Goal: Book appointment/travel/reservation

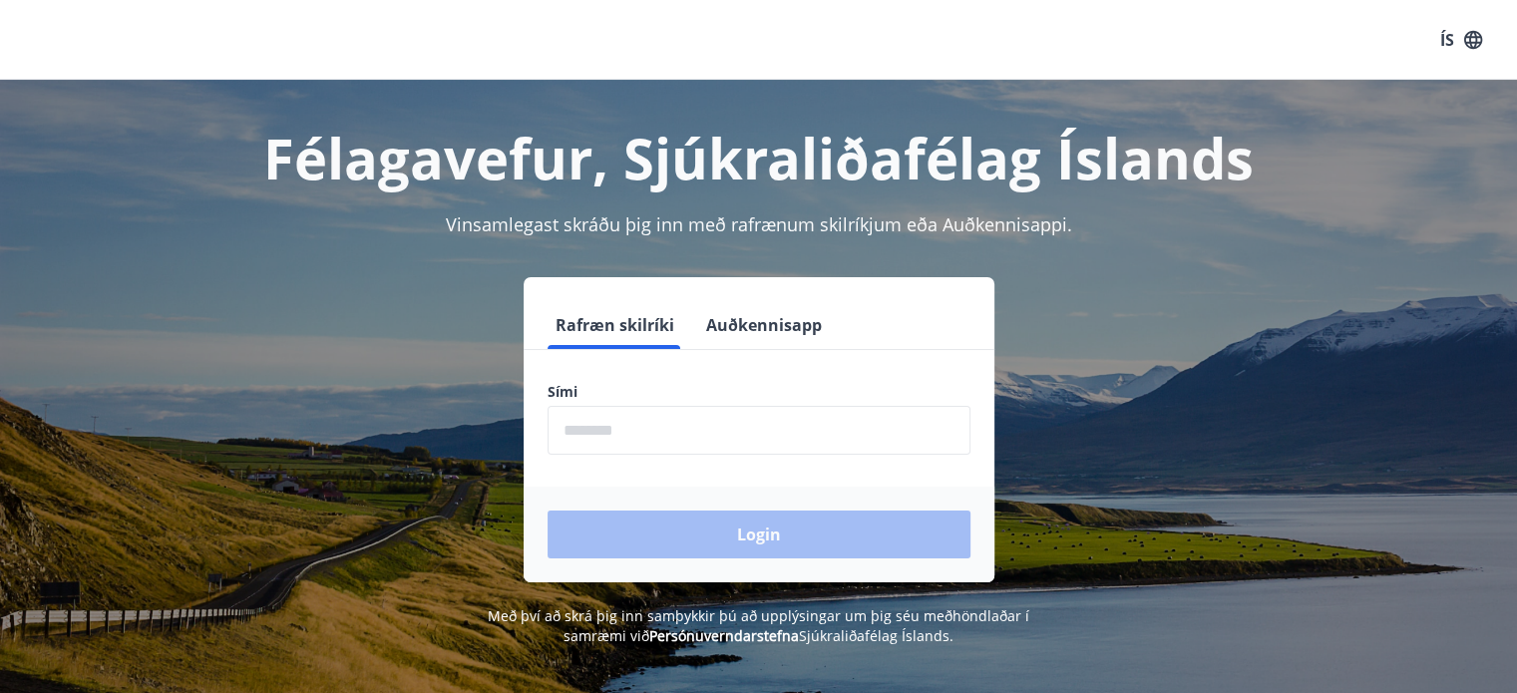
click at [601, 430] on input "phone" at bounding box center [759, 430] width 423 height 49
type input "********"
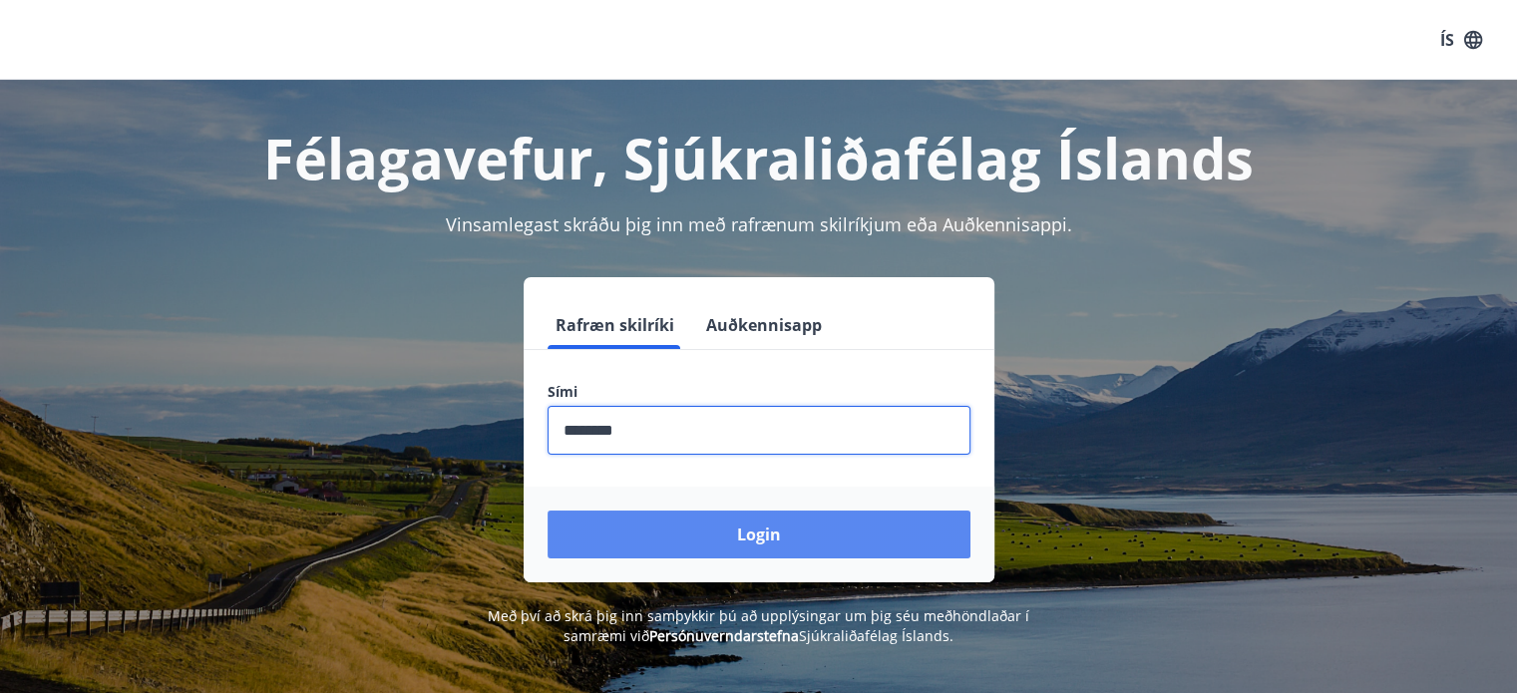
click at [750, 525] on button "Login" at bounding box center [759, 535] width 423 height 48
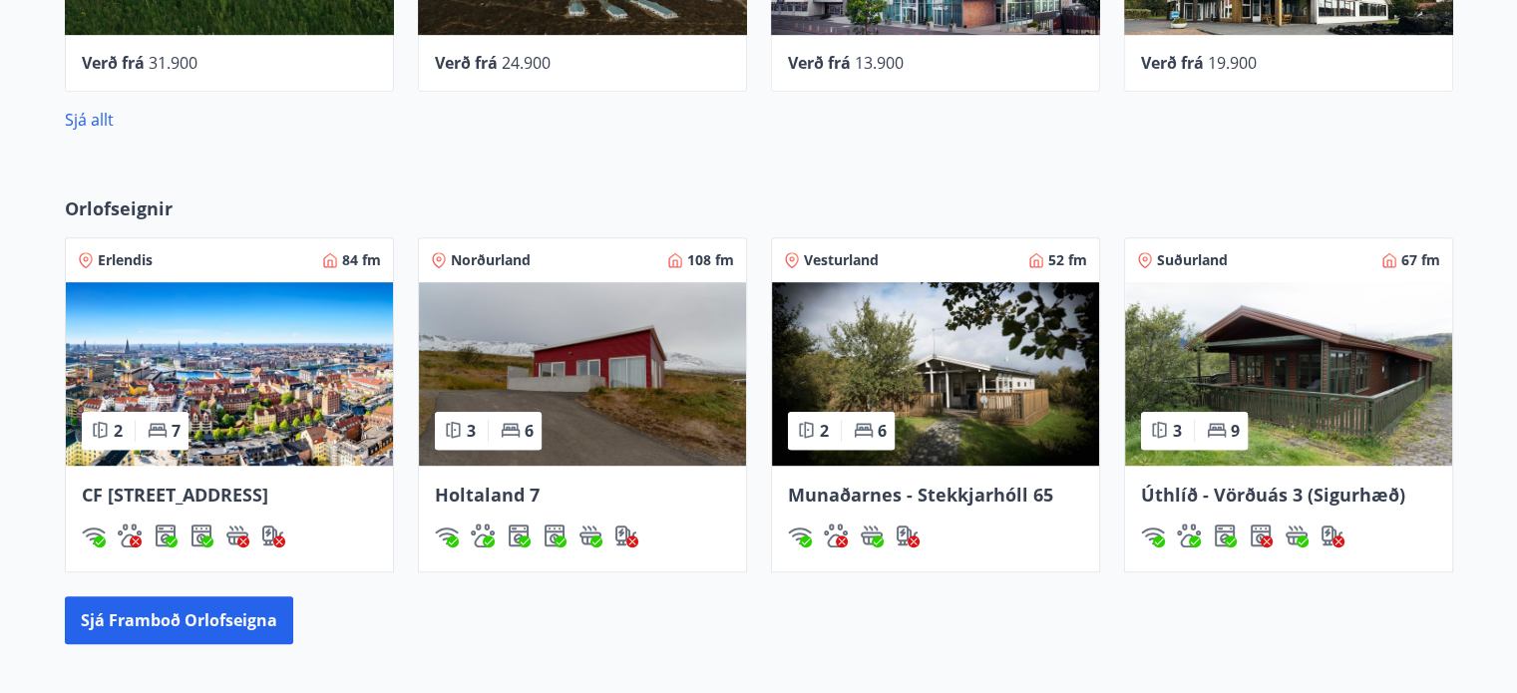
scroll to position [1097, 0]
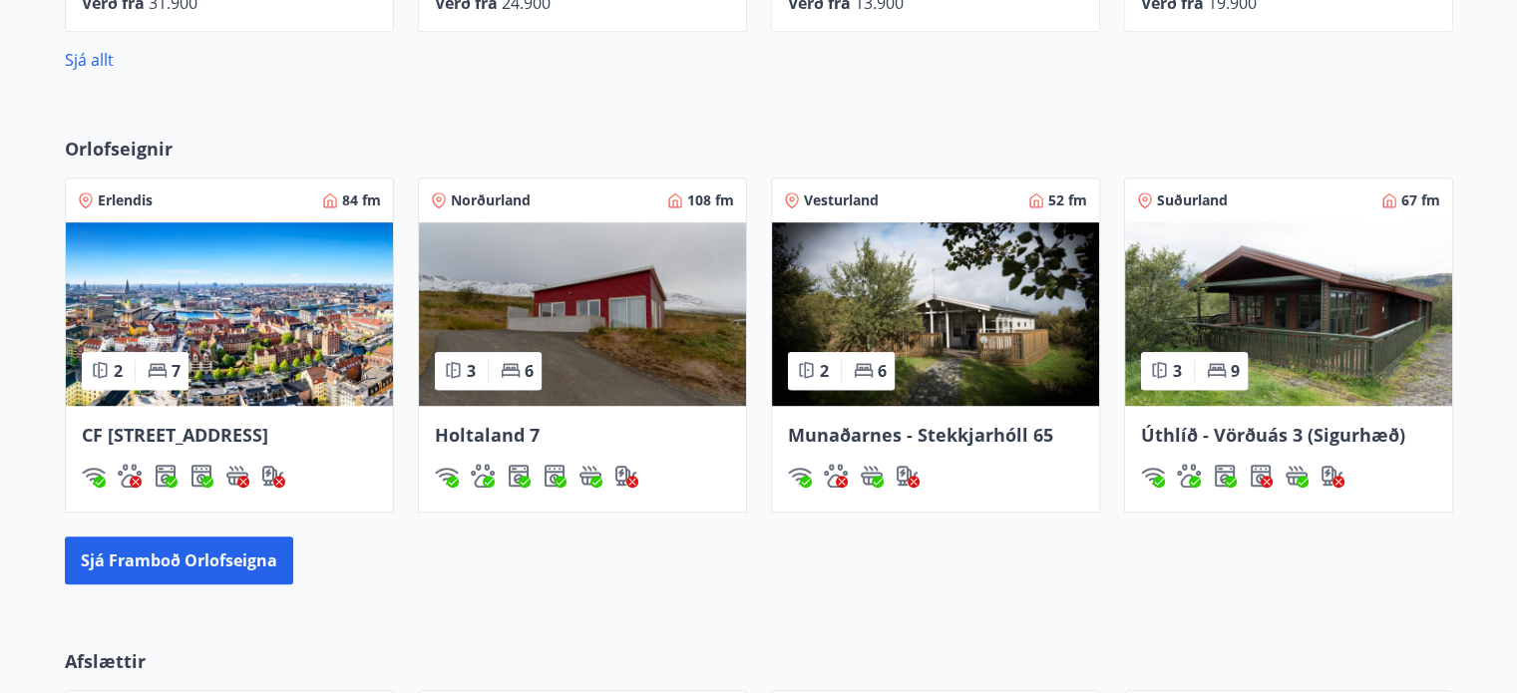
click at [495, 429] on span "Holtaland 7" at bounding box center [487, 435] width 105 height 24
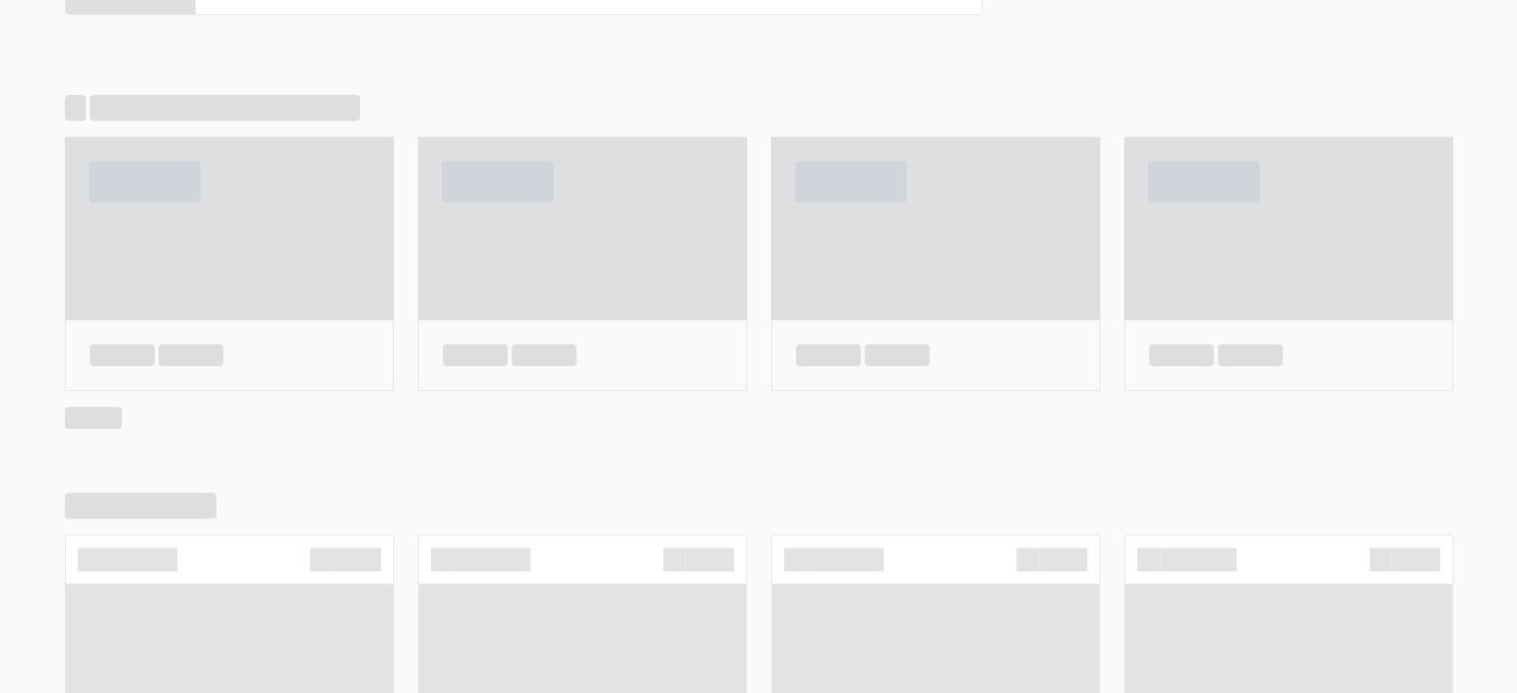
scroll to position [1189, 0]
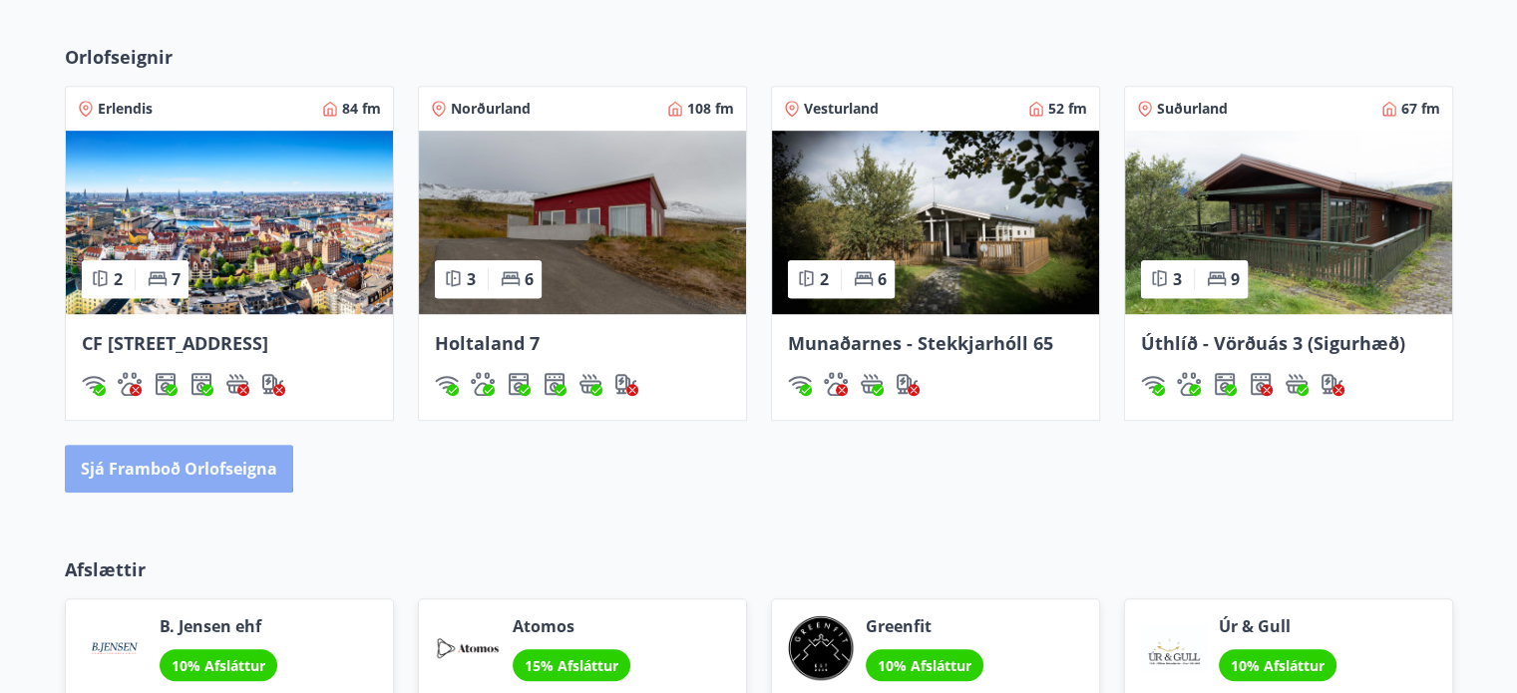
click at [177, 490] on button "Sjá framboð orlofseigna" at bounding box center [179, 469] width 228 height 48
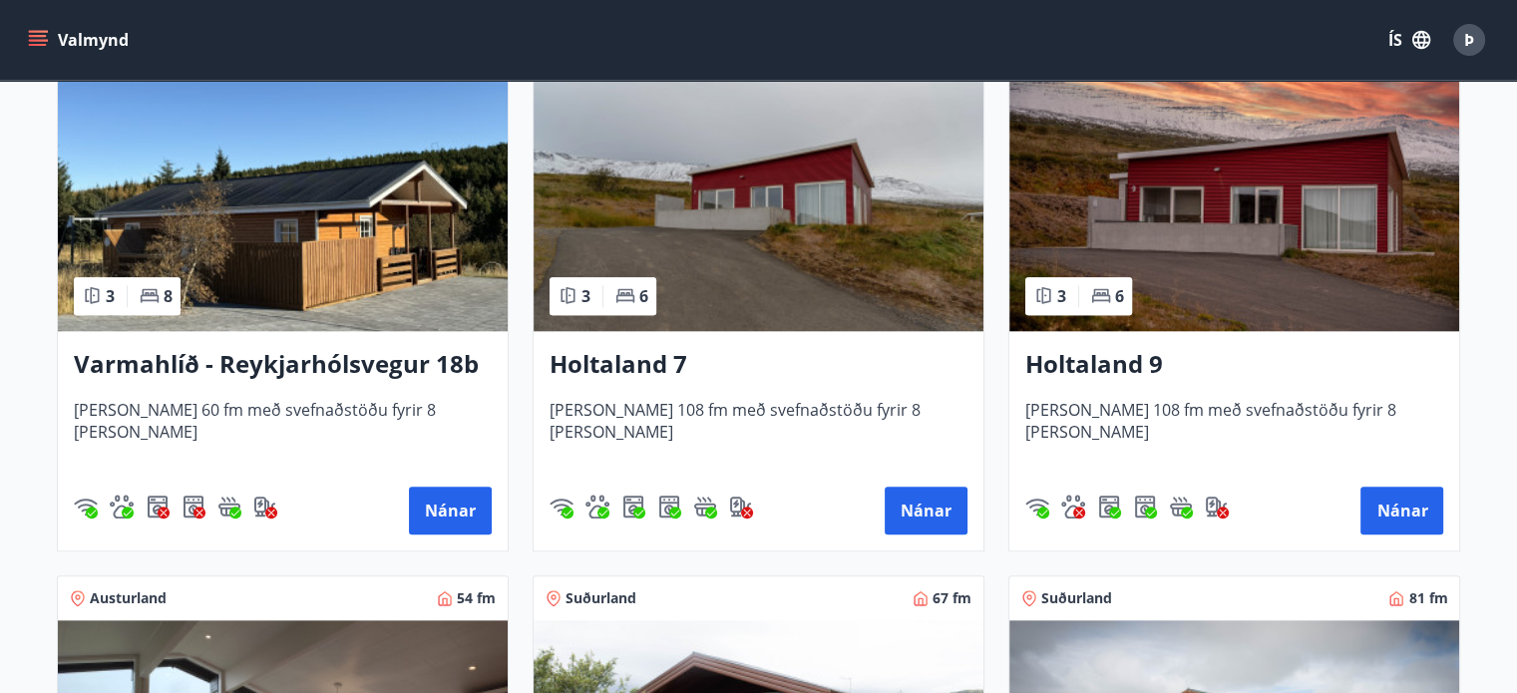
scroll to position [2095, 0]
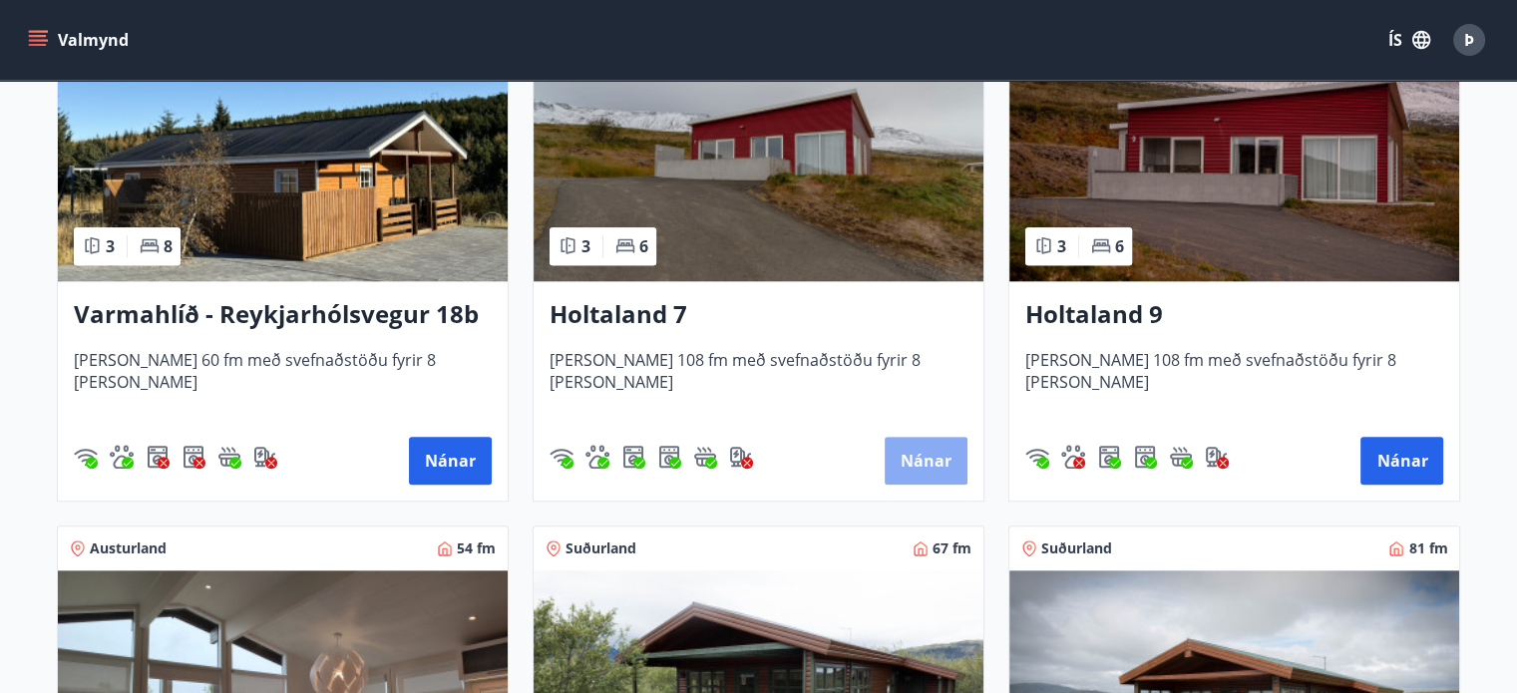
click at [920, 455] on button "Nánar" at bounding box center [926, 461] width 83 height 48
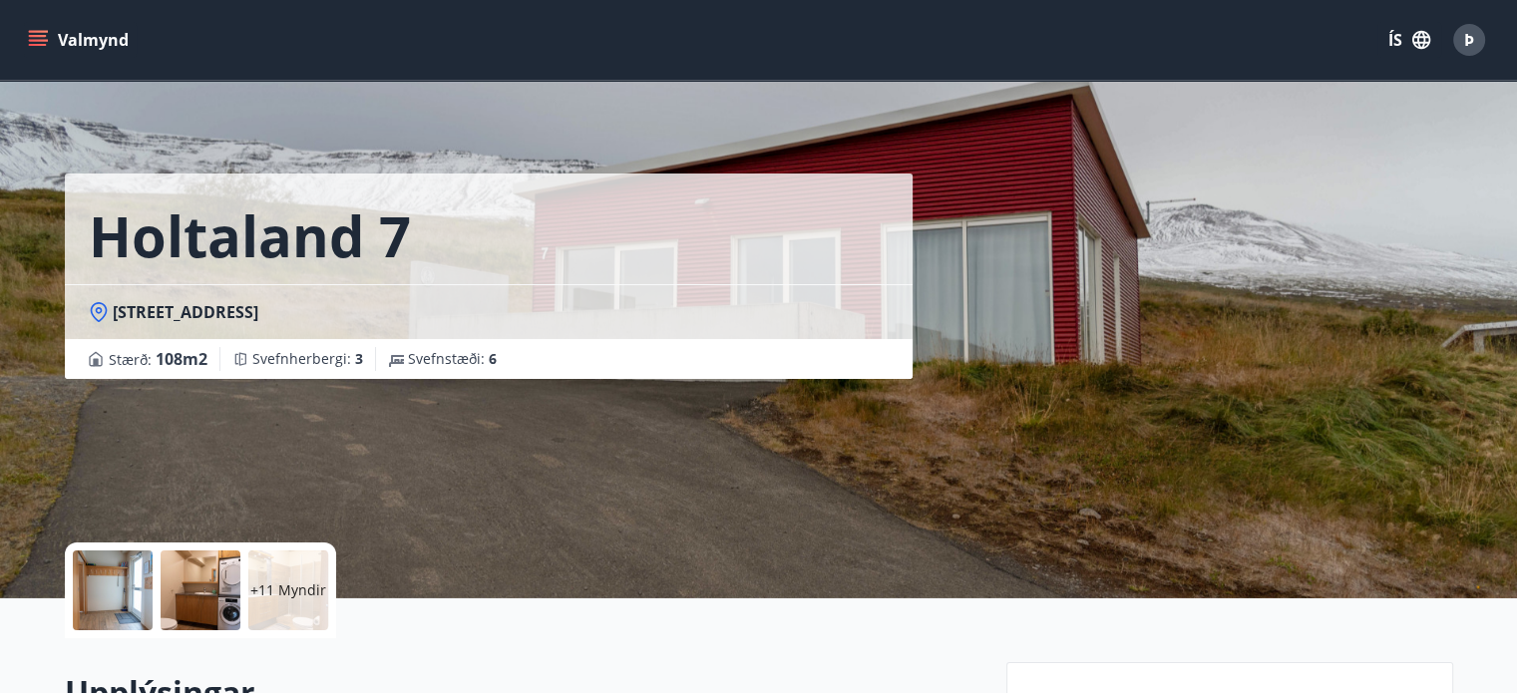
click at [36, 30] on icon "menu" at bounding box center [38, 40] width 20 height 20
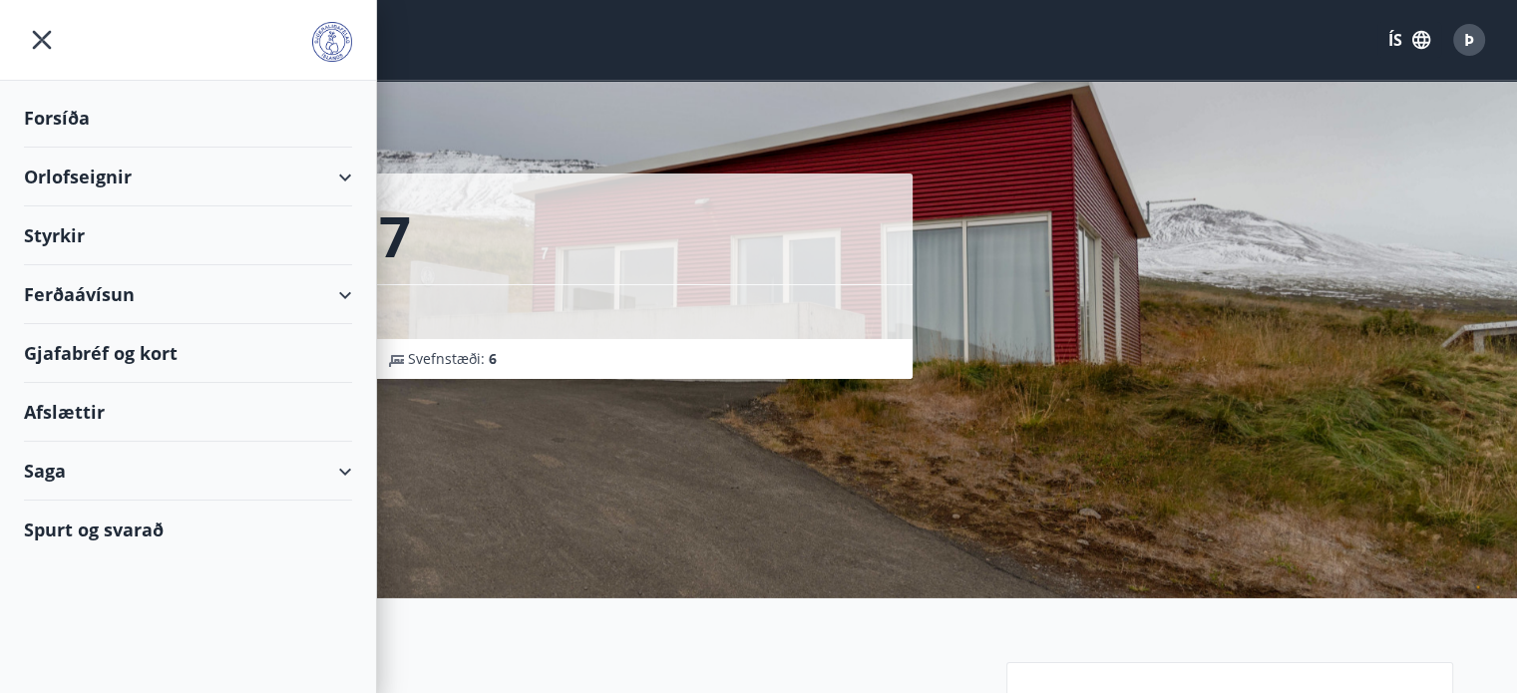
click at [86, 530] on div "Spurt og svarað" at bounding box center [188, 530] width 328 height 58
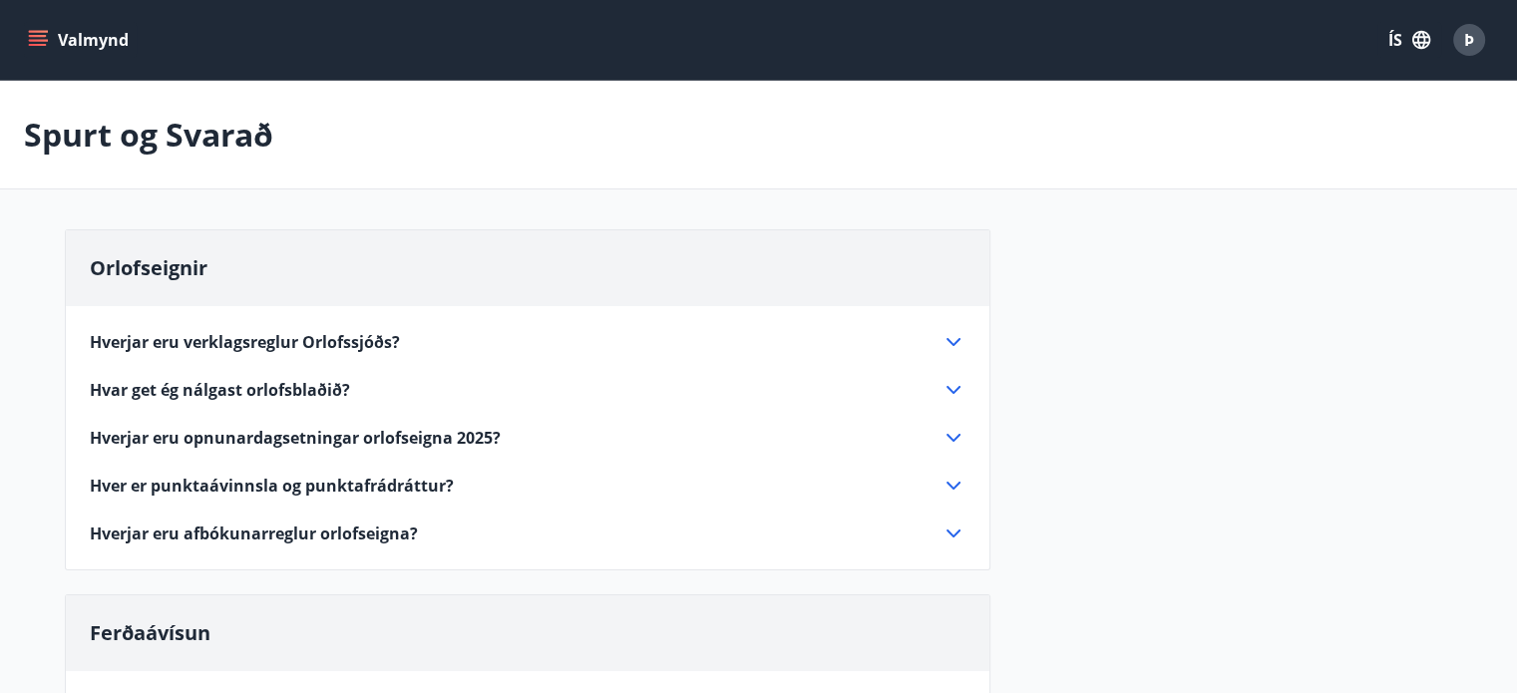
click at [267, 432] on span "Hverjar eru opnunardagsetningar orlofseigna 2025?" at bounding box center [295, 438] width 411 height 22
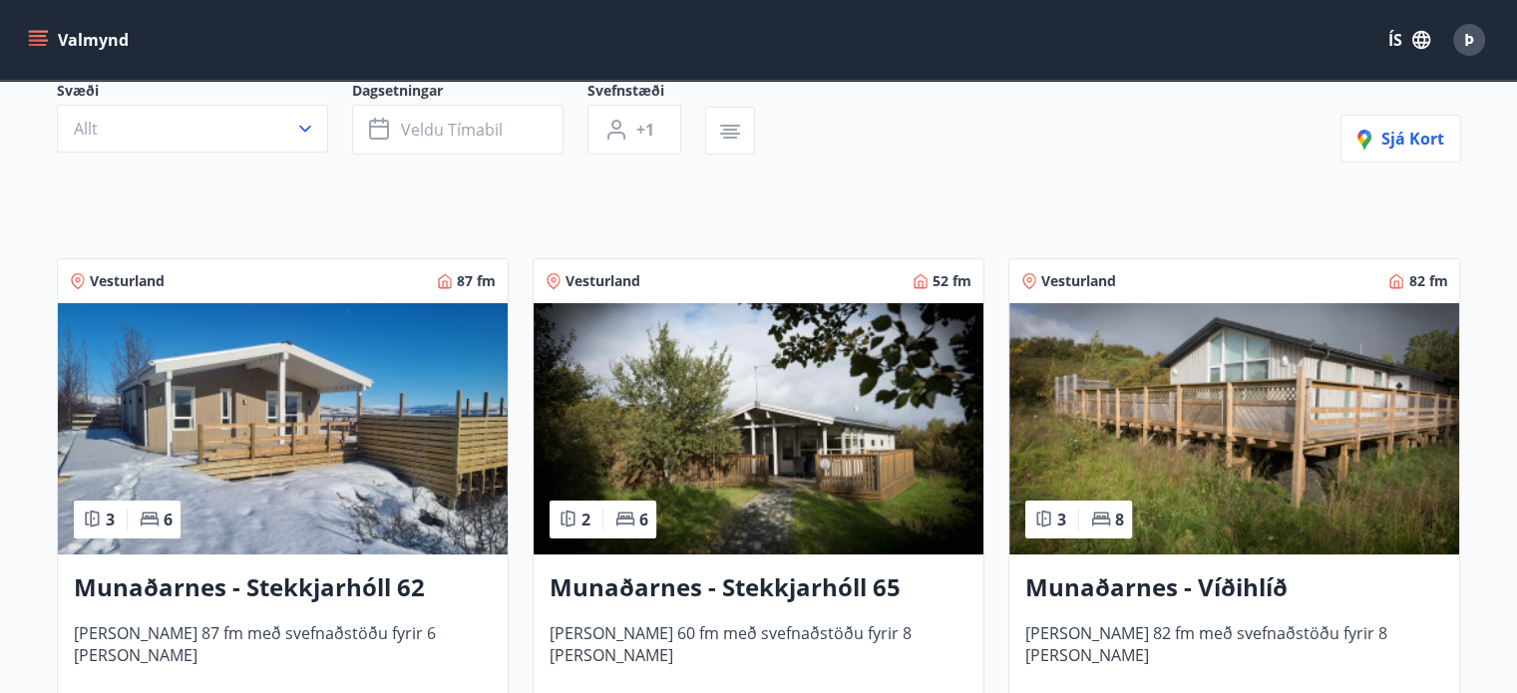
scroll to position [299, 0]
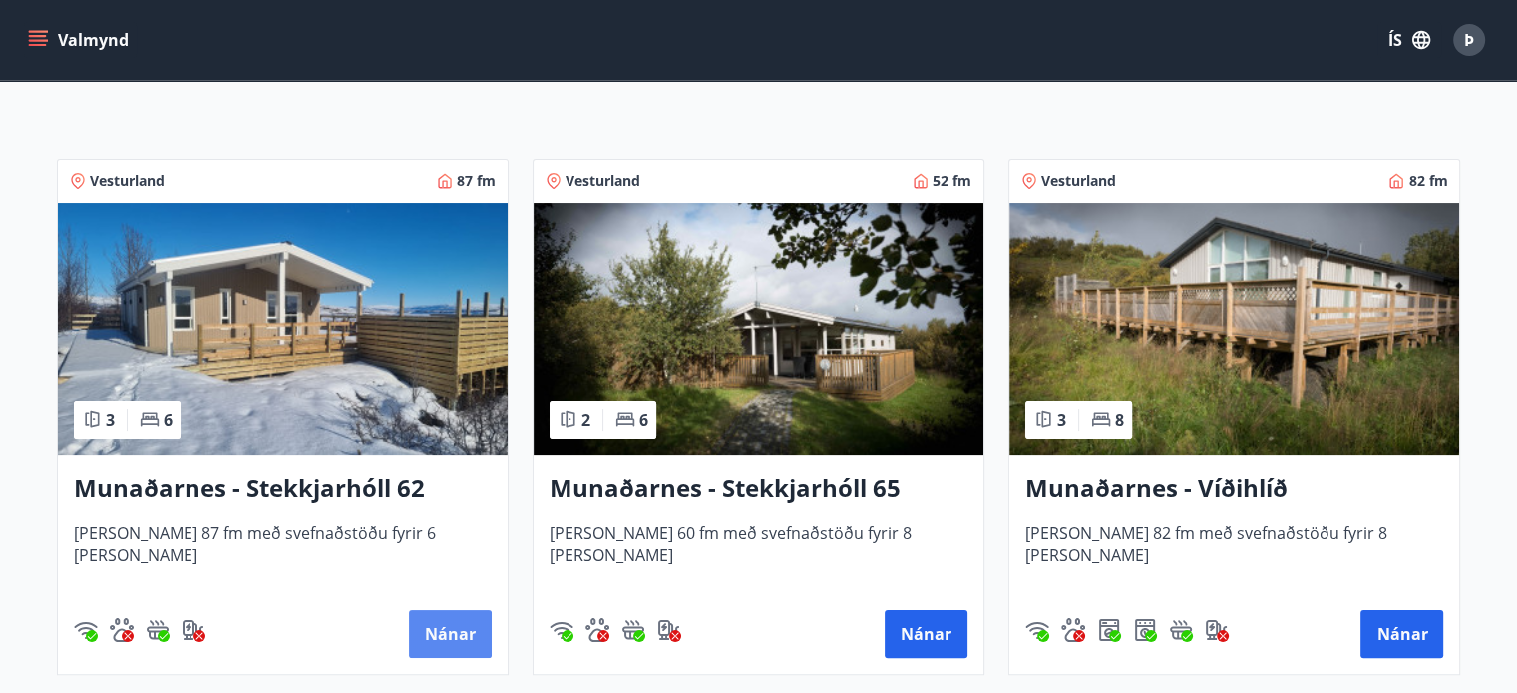
click at [454, 625] on button "Nánar" at bounding box center [450, 635] width 83 height 48
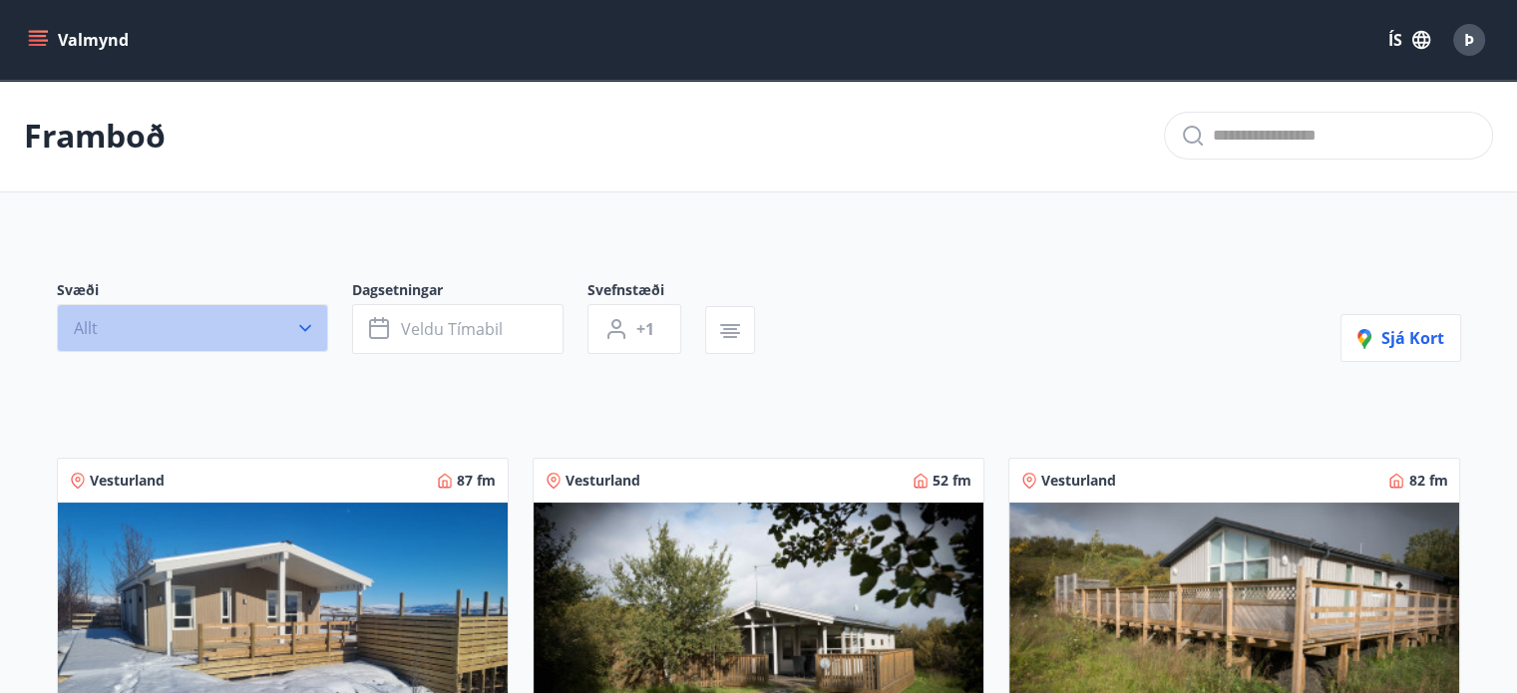
click at [308, 322] on icon "button" at bounding box center [305, 328] width 20 height 20
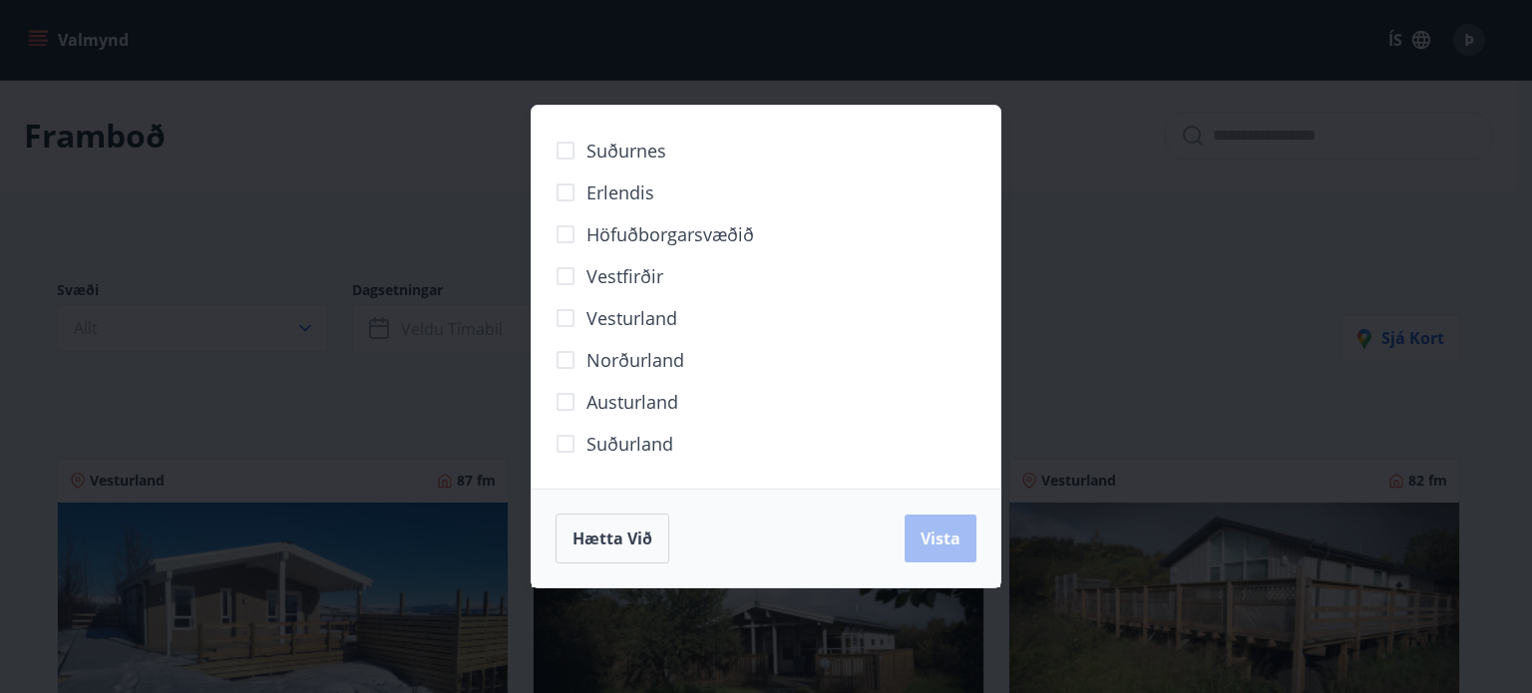
click at [668, 360] on span "Norðurland" at bounding box center [636, 360] width 98 height 26
click at [950, 530] on span "Vista" at bounding box center [941, 539] width 40 height 22
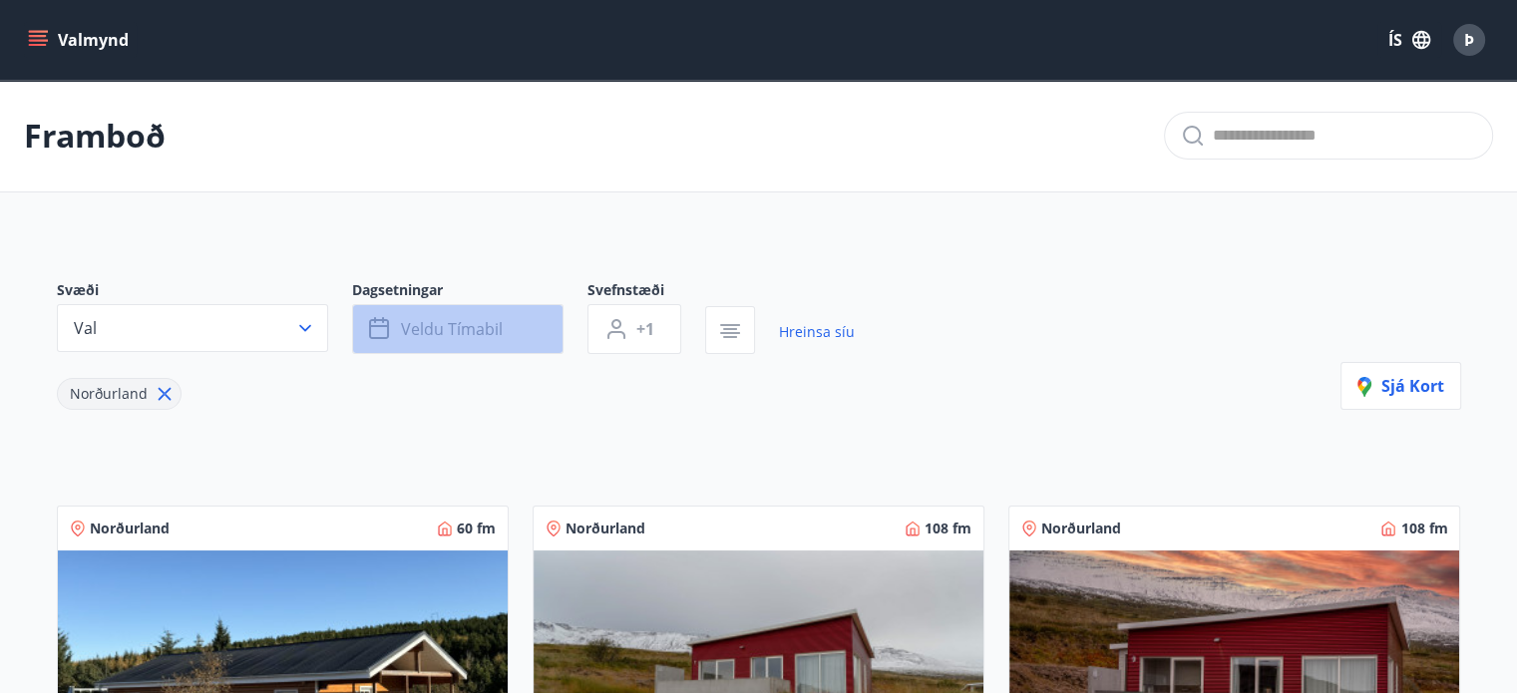
click at [376, 323] on icon "button" at bounding box center [381, 329] width 24 height 24
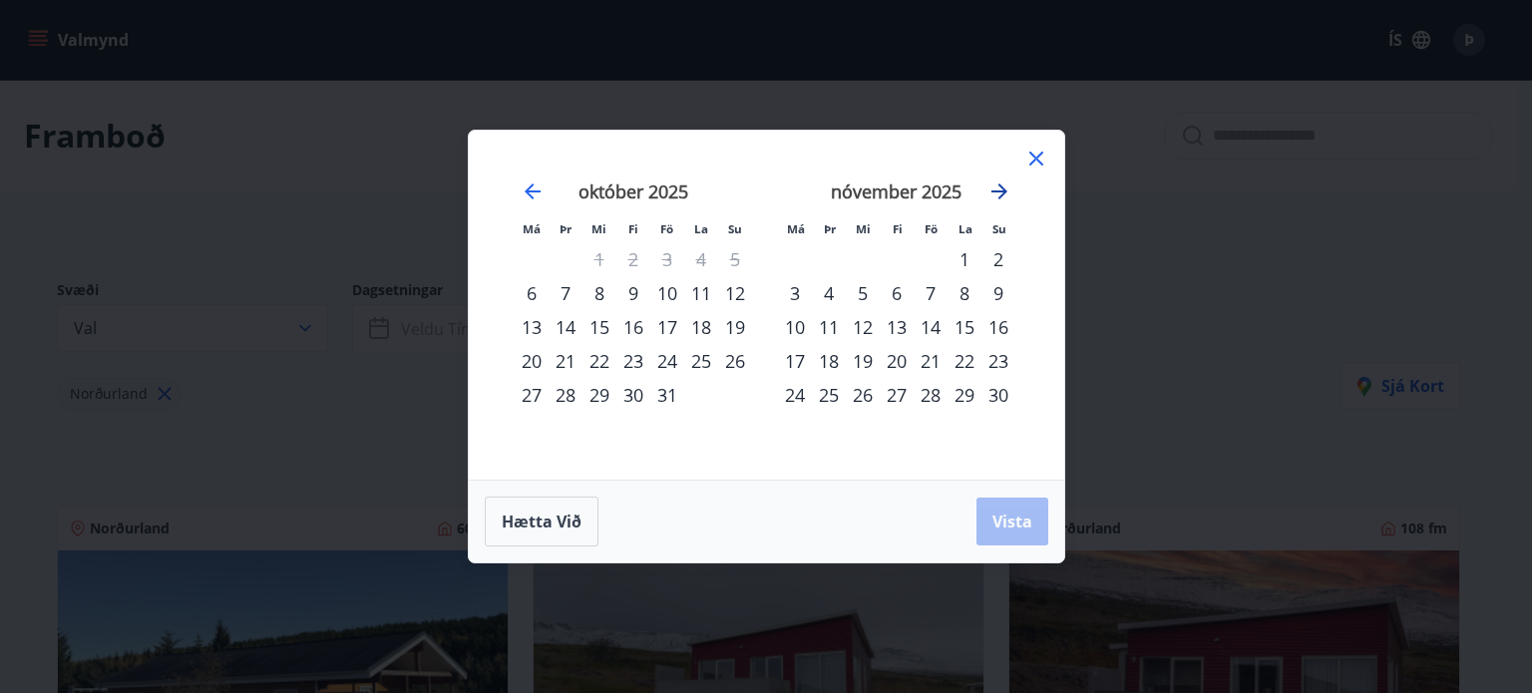
click at [998, 188] on icon "Move forward to switch to the next month." at bounding box center [1000, 192] width 24 height 24
click at [898, 359] on div "25" at bounding box center [897, 361] width 34 height 34
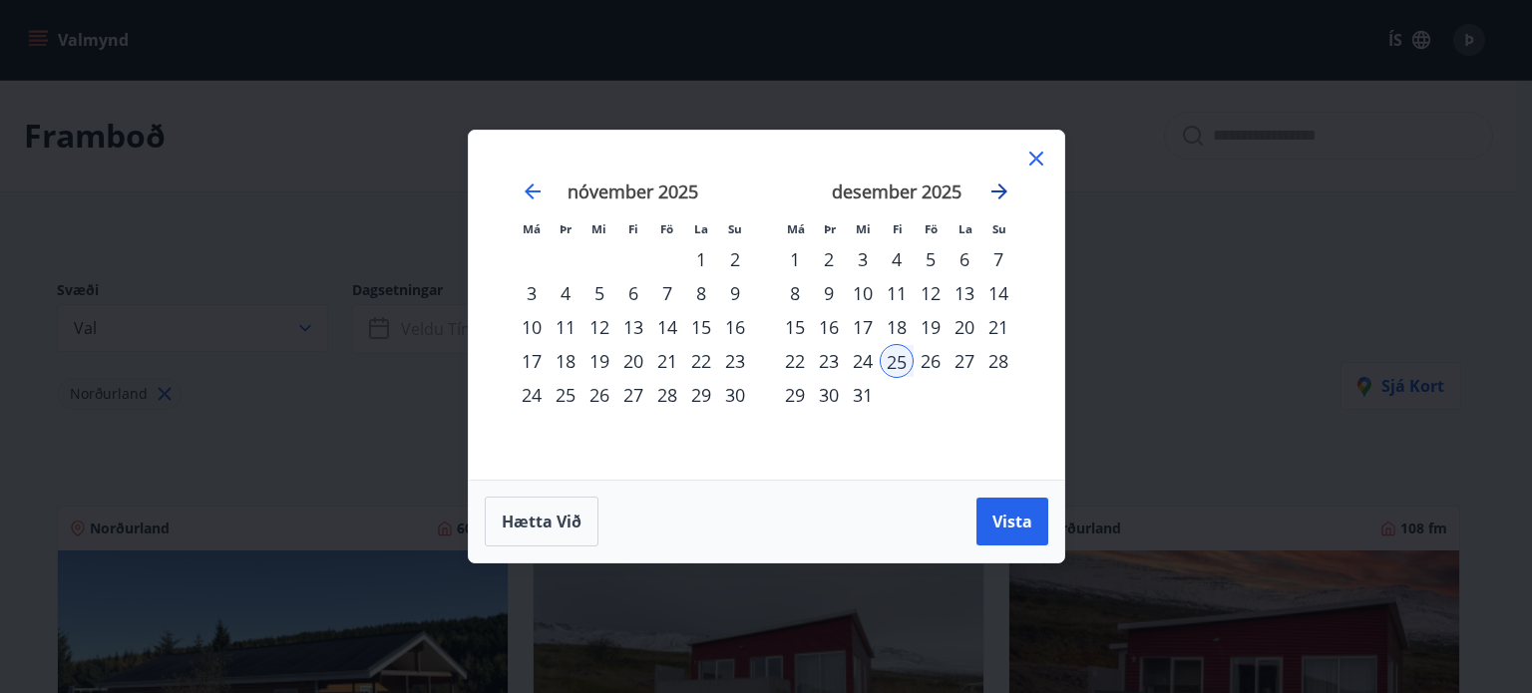
click at [1002, 190] on icon "Move forward to switch to the next month." at bounding box center [1000, 192] width 24 height 24
click at [896, 254] on div "1" at bounding box center [897, 259] width 34 height 34
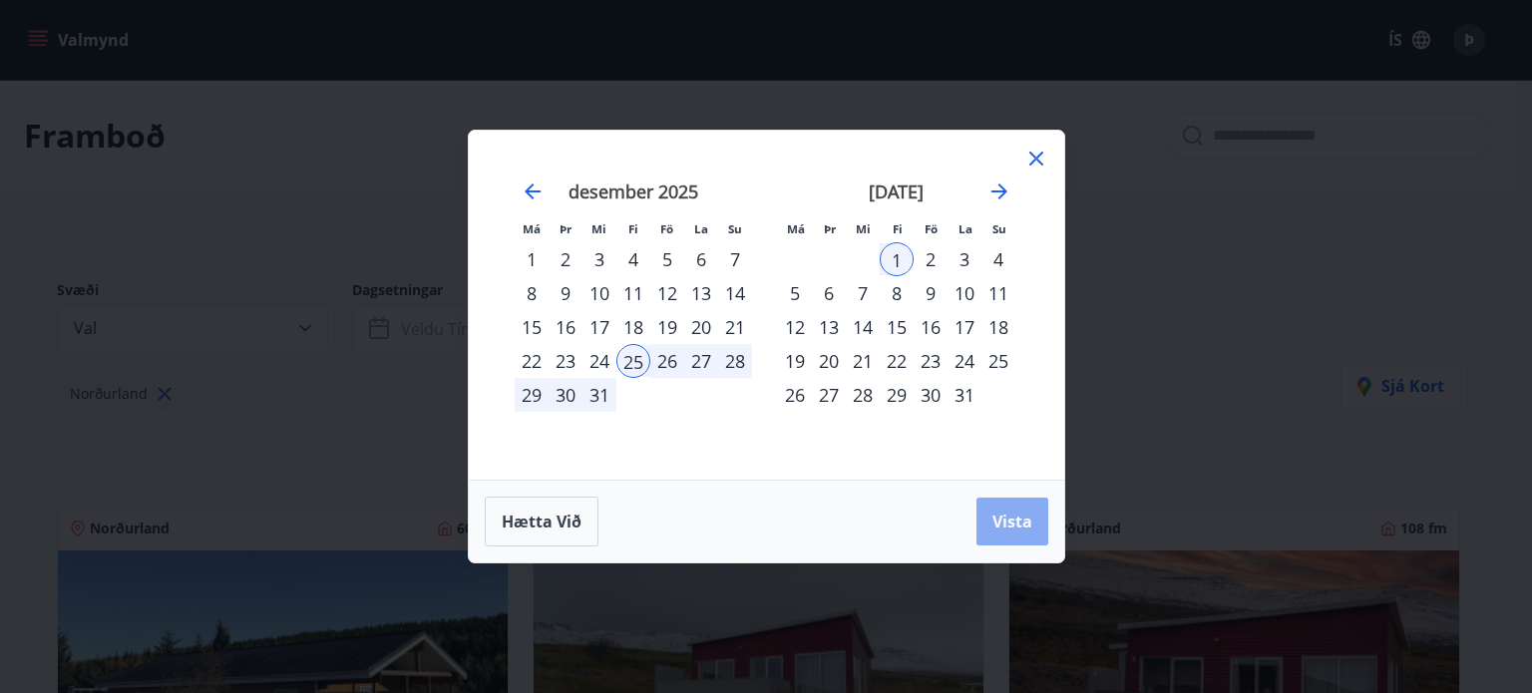
click at [1012, 517] on span "Vista" at bounding box center [1013, 522] width 40 height 22
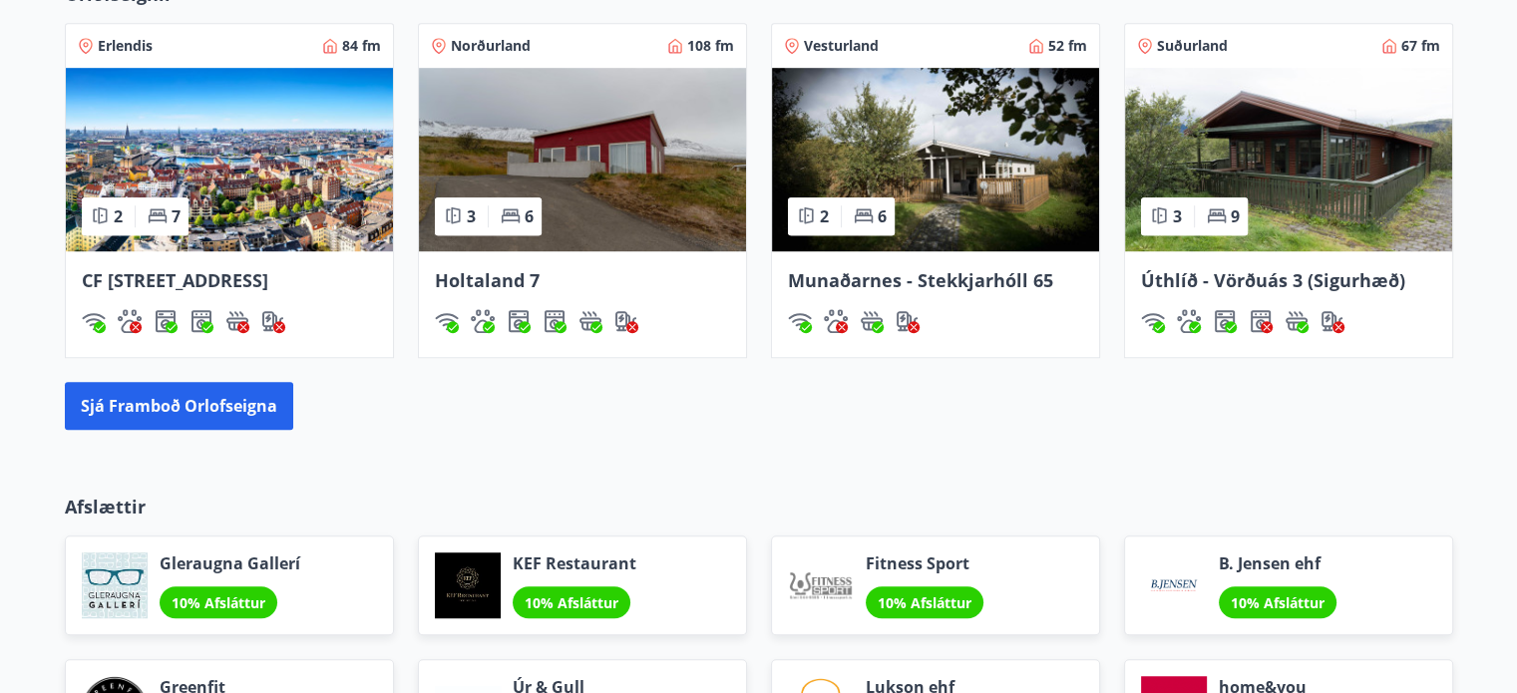
scroll to position [1397, 0]
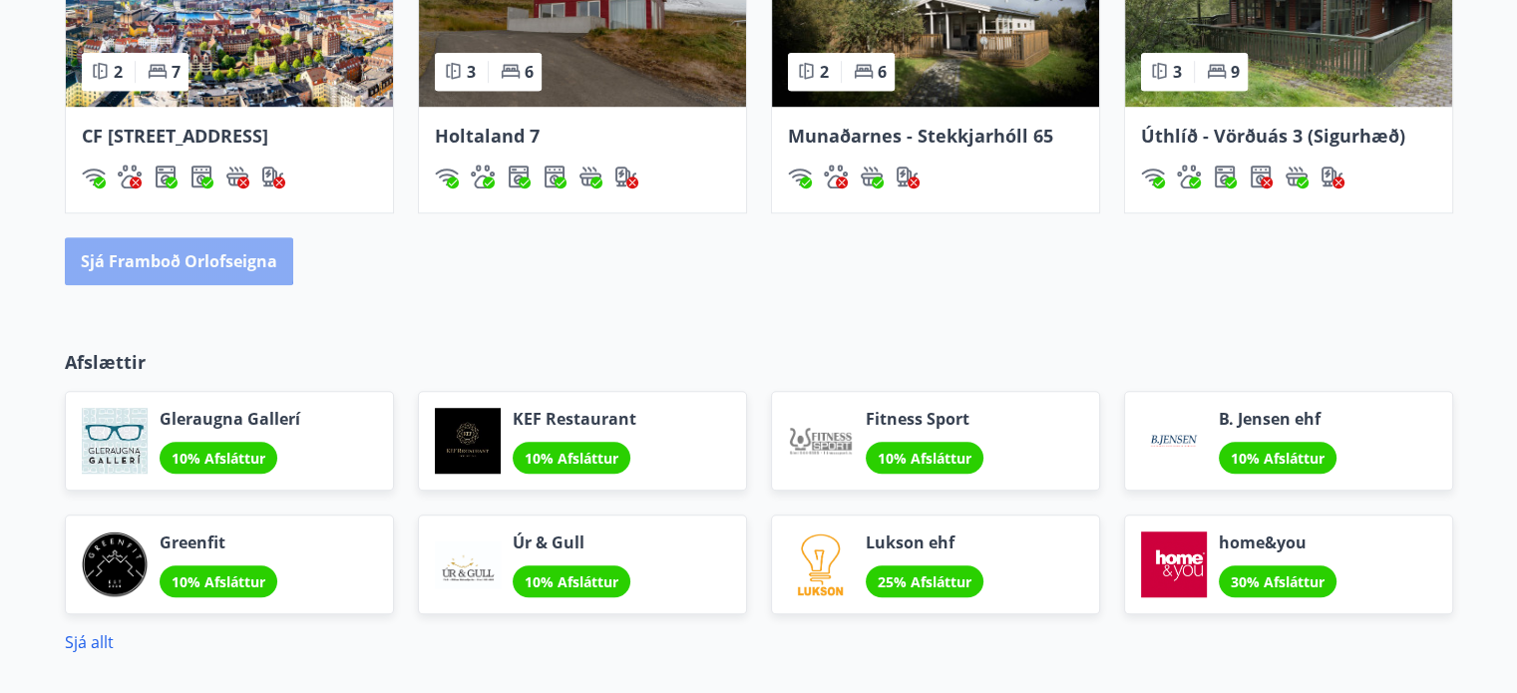
click at [164, 282] on button "Sjá framboð orlofseigna" at bounding box center [179, 261] width 228 height 48
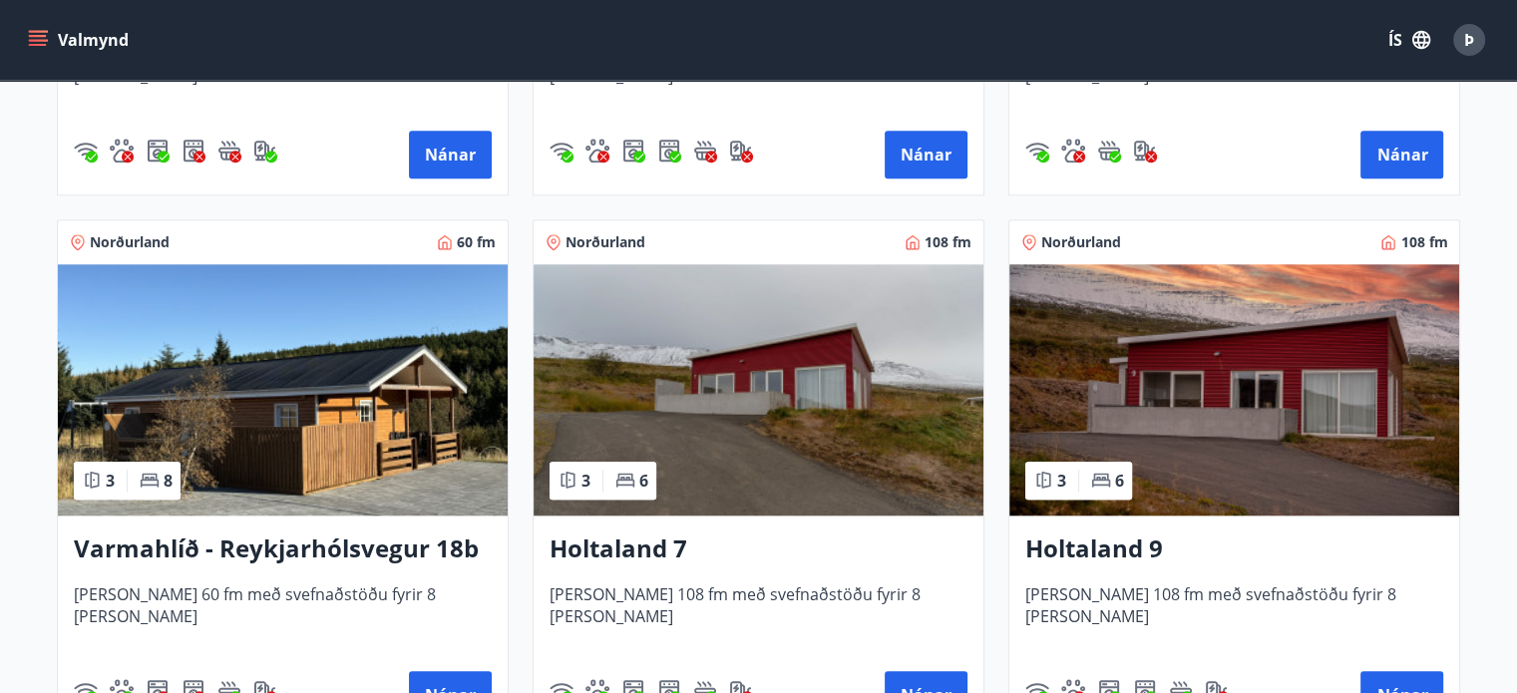
scroll to position [1896, 0]
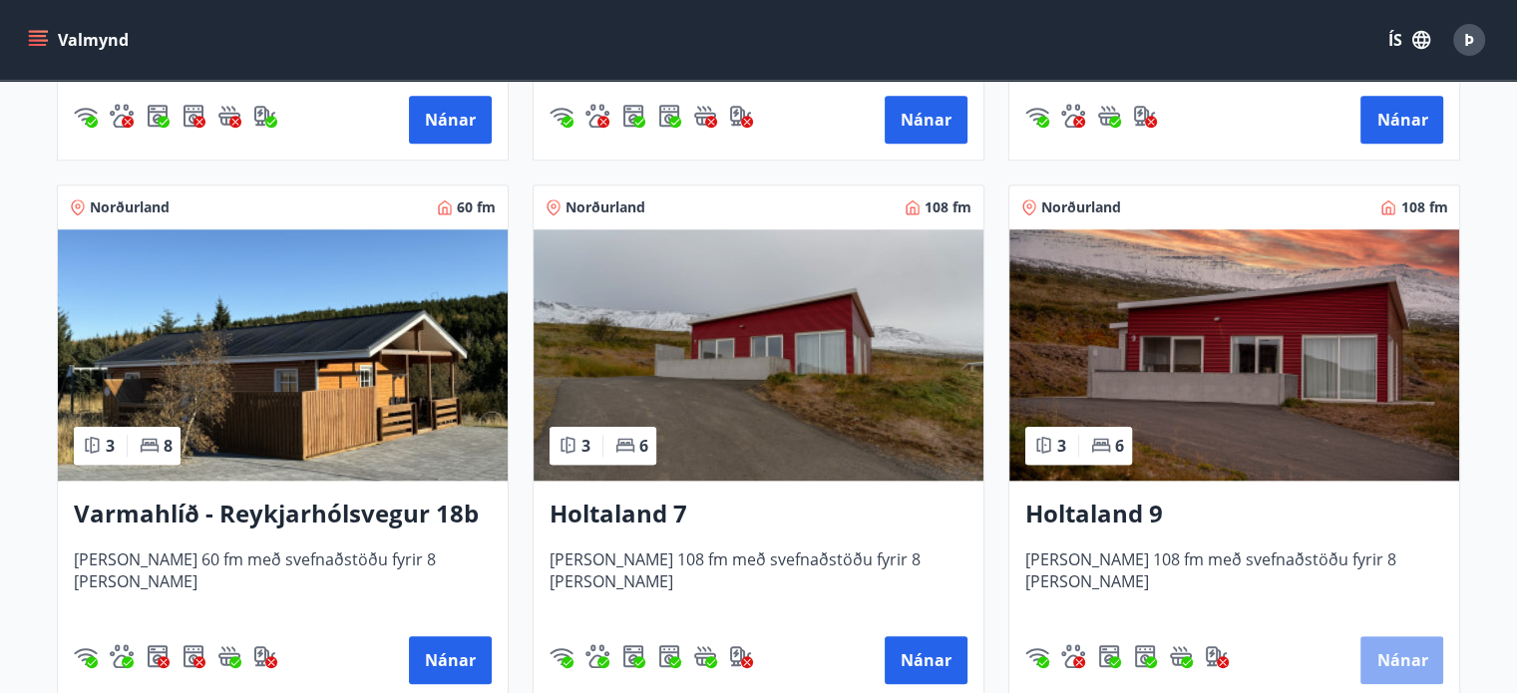
click at [1393, 653] on button "Nánar" at bounding box center [1402, 661] width 83 height 48
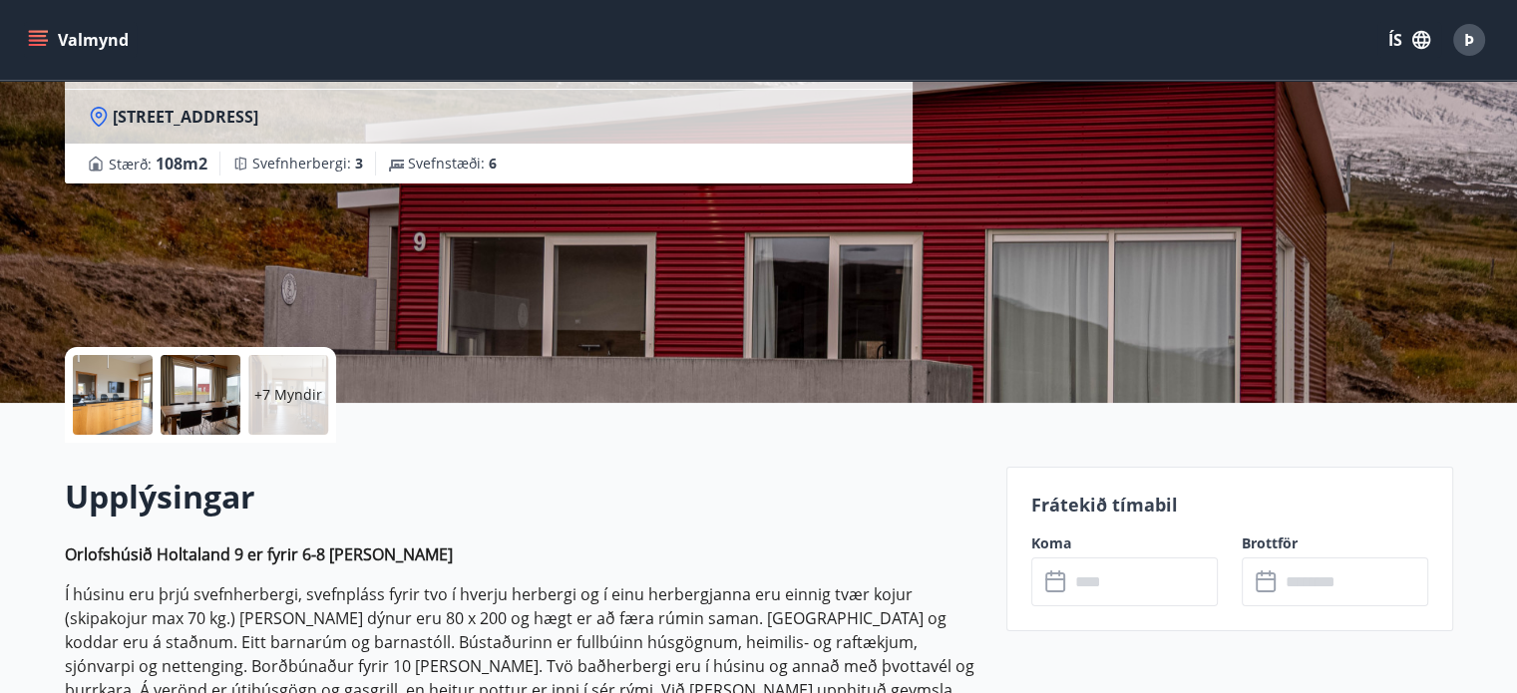
scroll to position [200, 0]
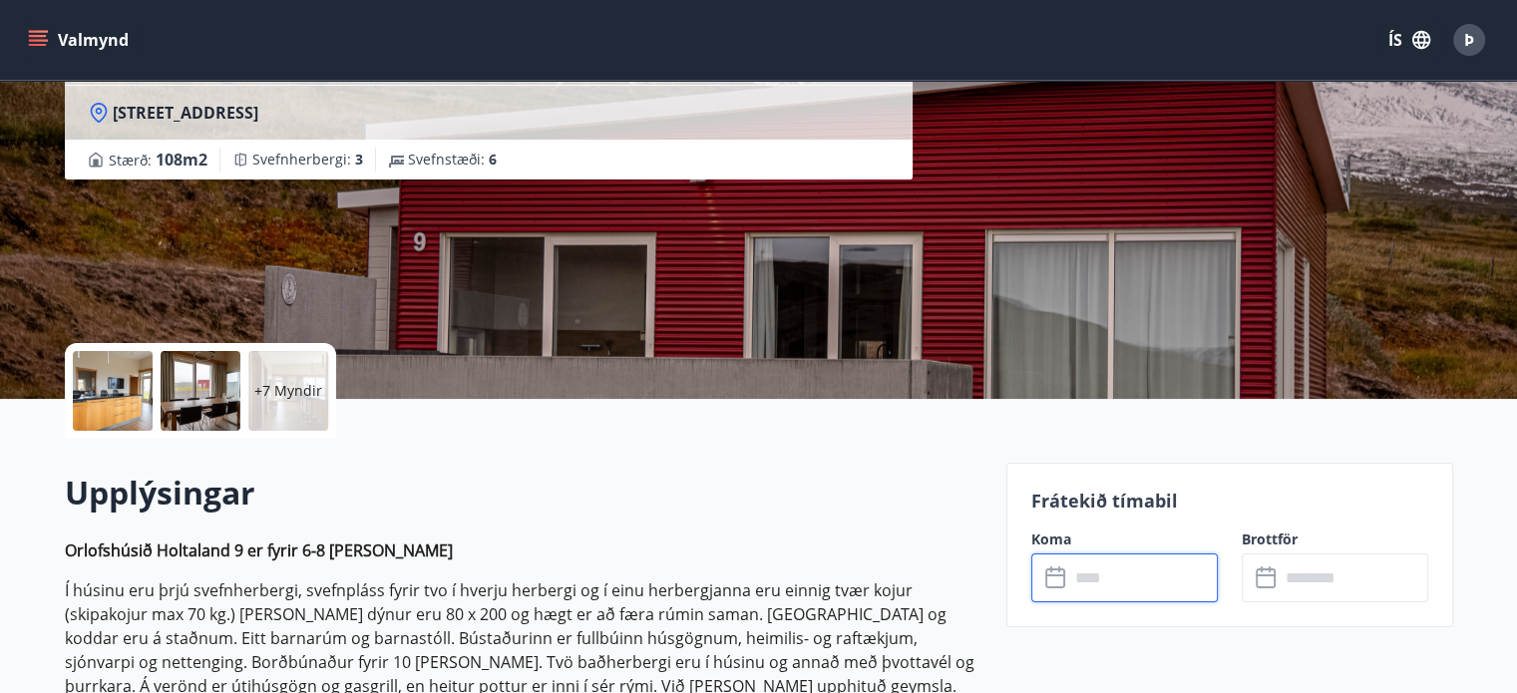
click at [1093, 578] on input "text" at bounding box center [1144, 578] width 149 height 49
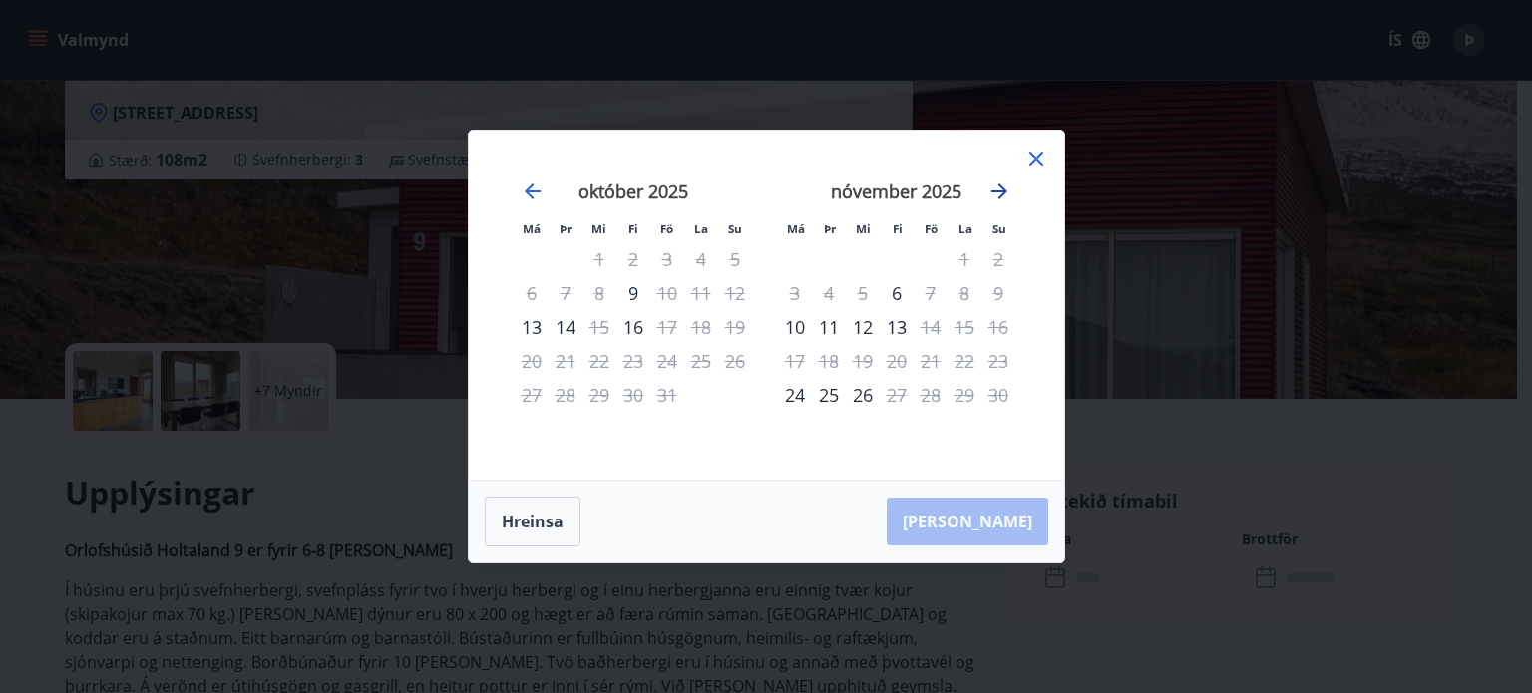
click at [994, 191] on icon "Move forward to switch to the next month." at bounding box center [1000, 192] width 24 height 24
click at [1041, 157] on icon at bounding box center [1037, 159] width 24 height 24
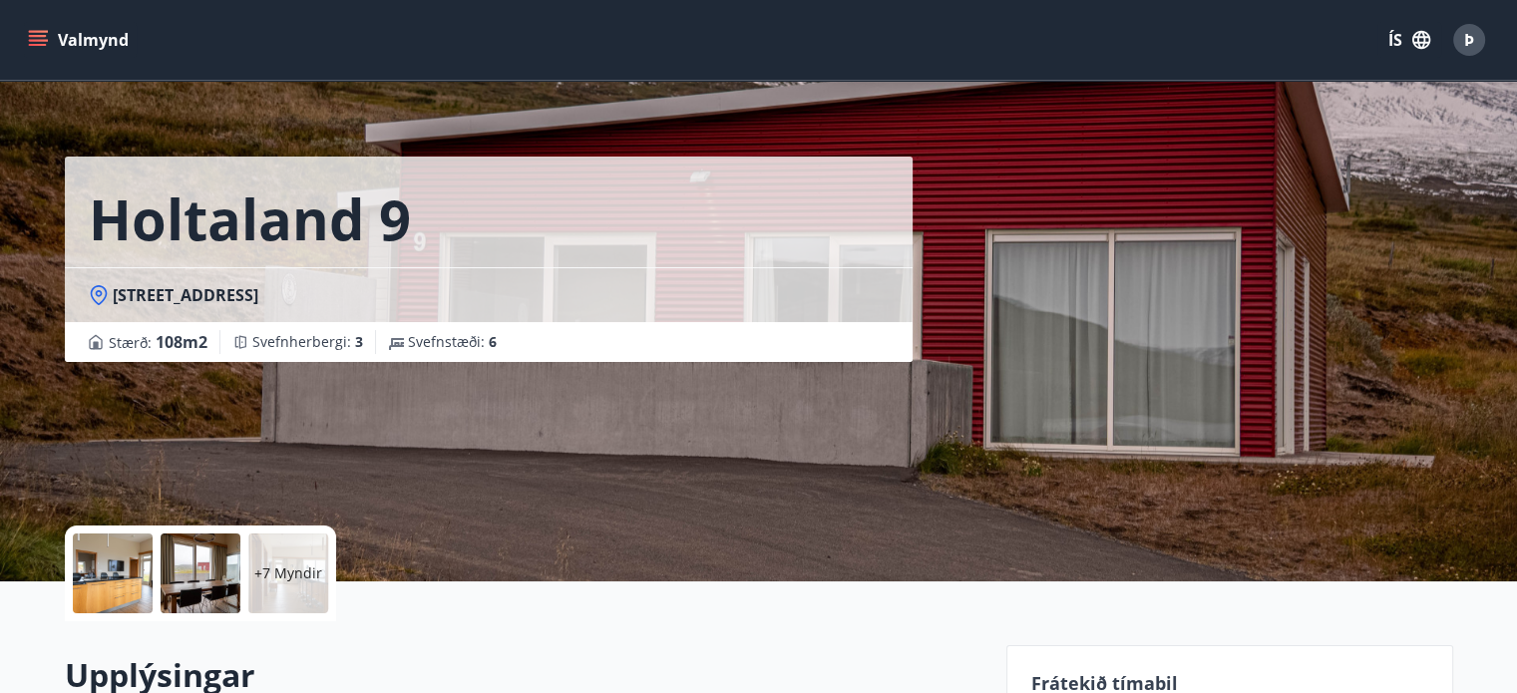
scroll to position [0, 0]
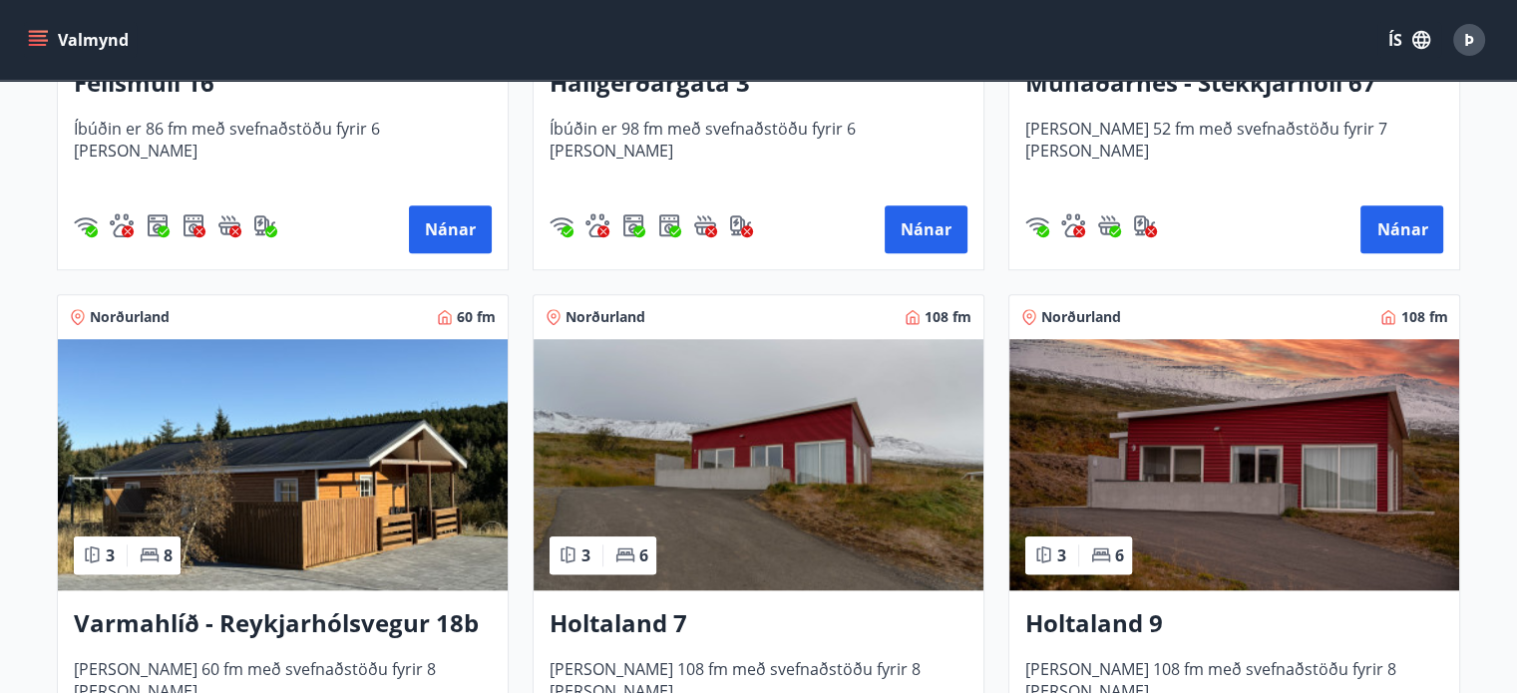
scroll to position [1796, 0]
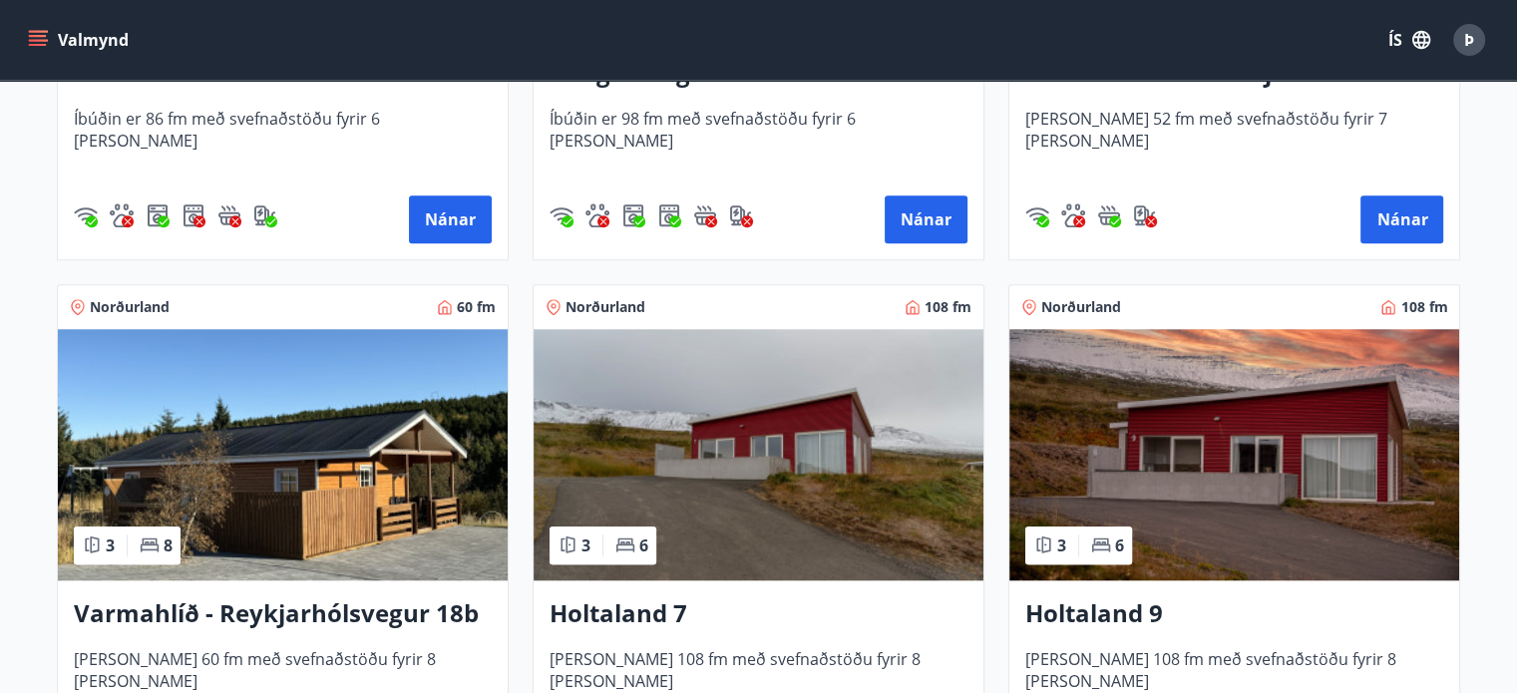
click at [607, 607] on h3 "Holtaland 7" at bounding box center [759, 615] width 418 height 36
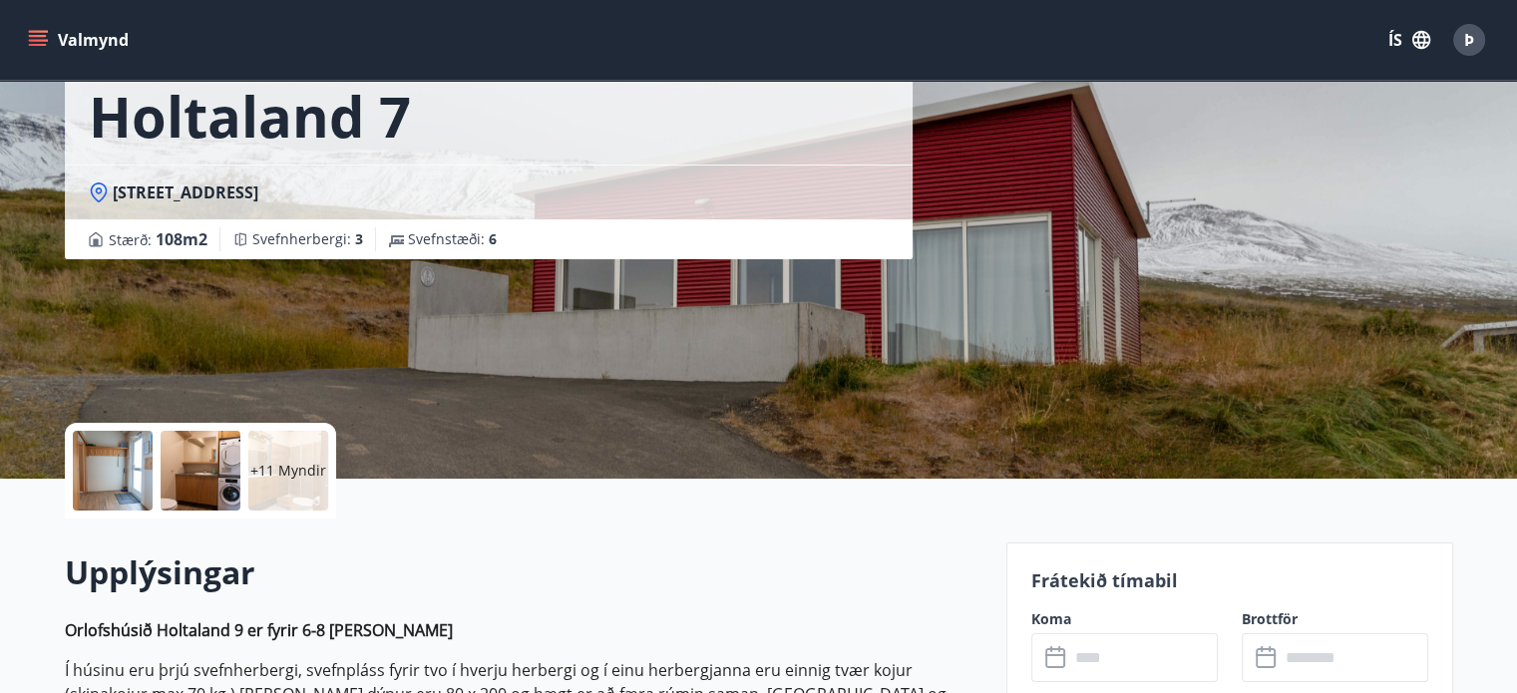
scroll to position [399, 0]
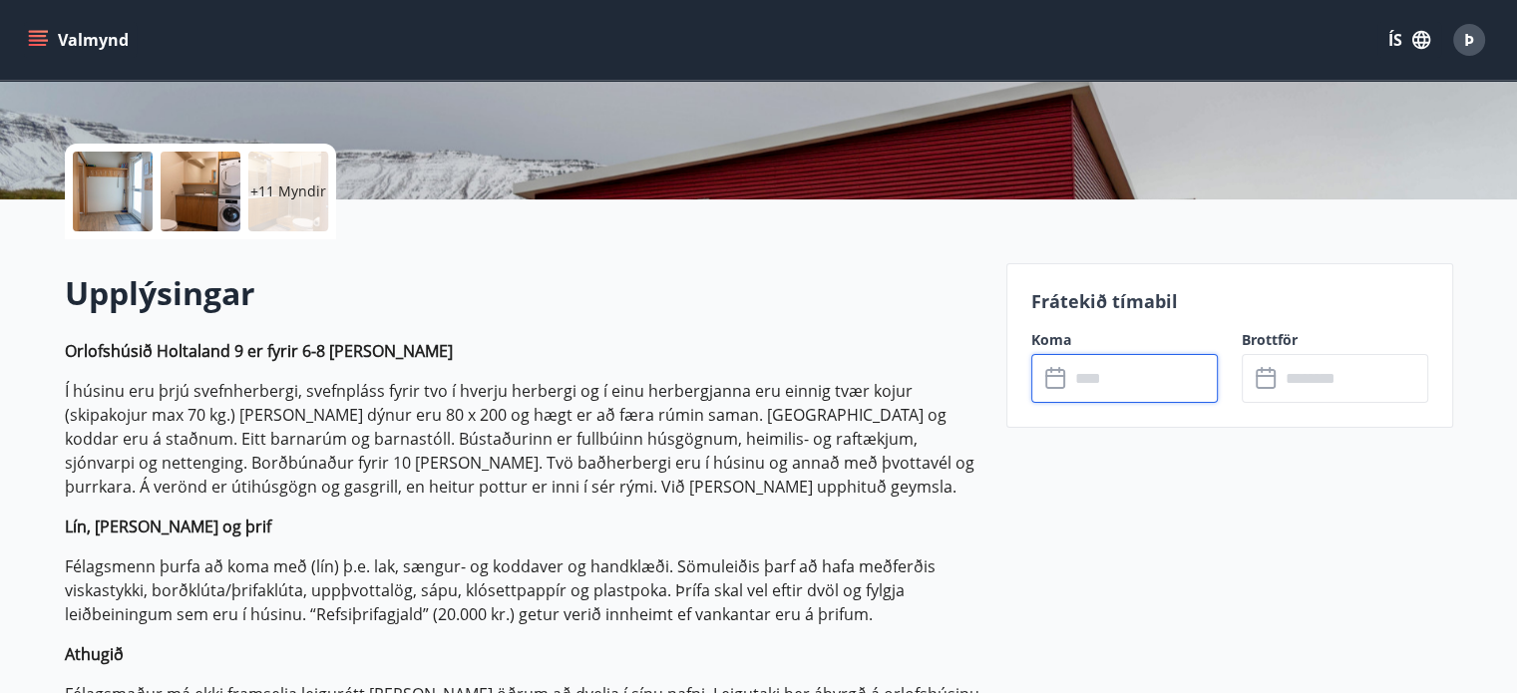
click at [1092, 378] on input "text" at bounding box center [1144, 378] width 149 height 49
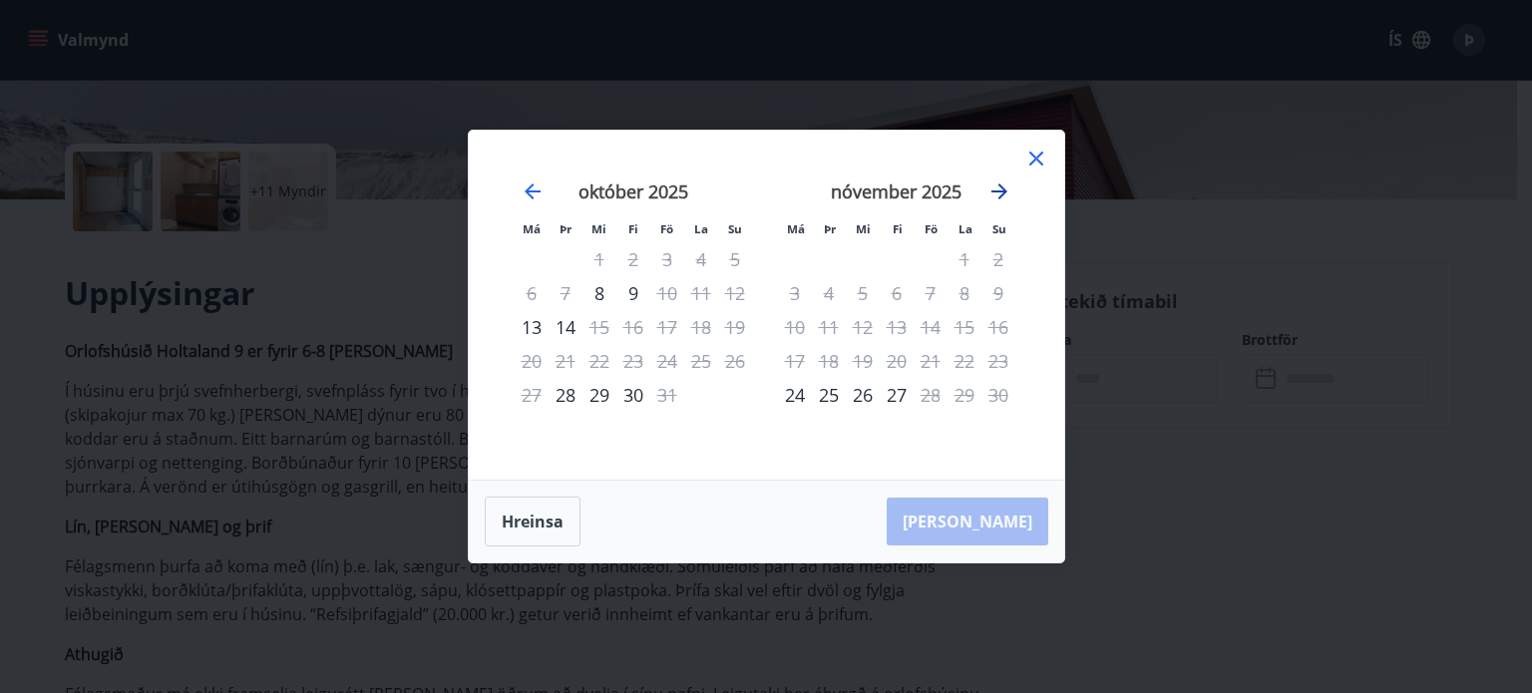
click at [1002, 187] on icon "Move forward to switch to the next month." at bounding box center [1000, 192] width 24 height 24
click at [999, 190] on icon "Move forward to switch to the next month." at bounding box center [1000, 192] width 24 height 24
click at [1002, 187] on icon "Move forward to switch to the next month." at bounding box center [1000, 192] width 16 height 16
click at [1038, 161] on icon at bounding box center [1037, 159] width 14 height 14
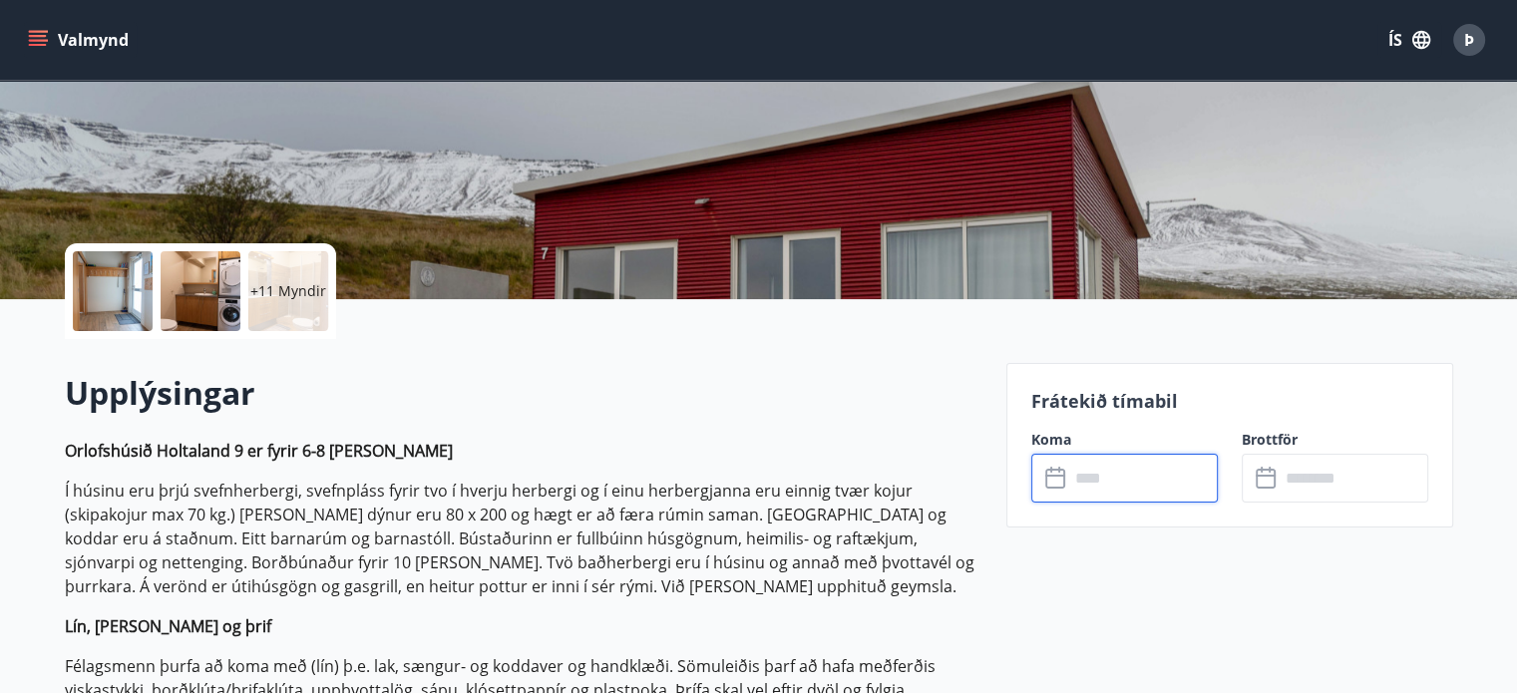
scroll to position [0, 0]
